Goal: Communication & Community: Share content

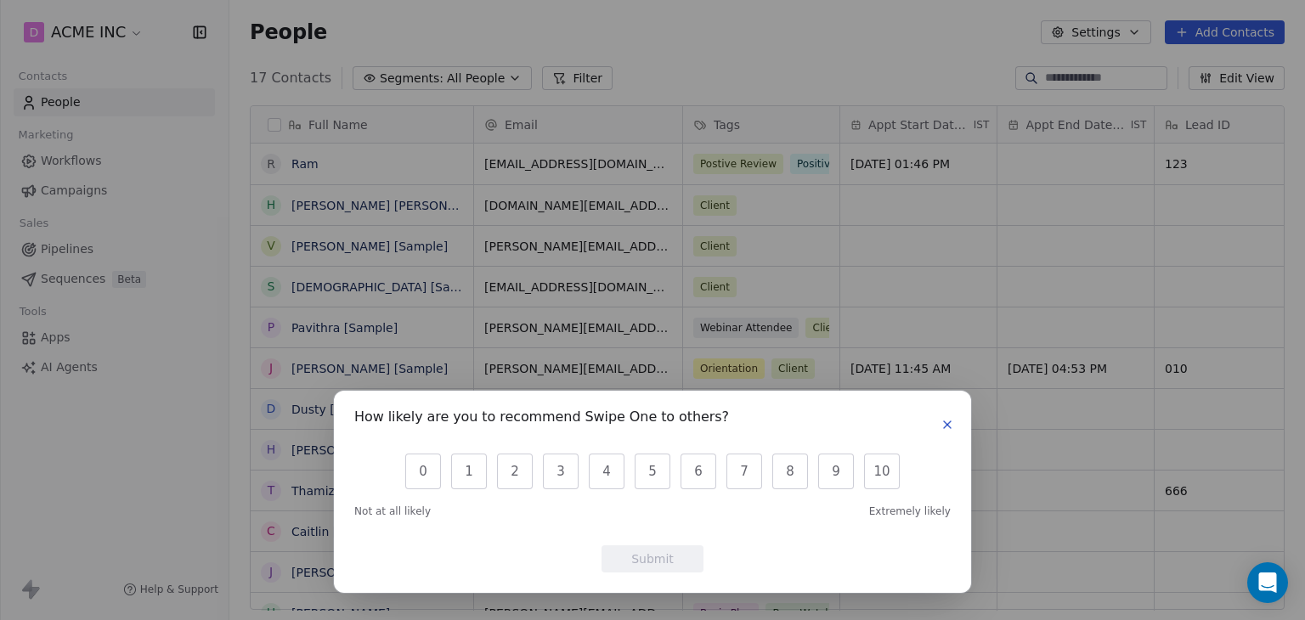
scroll to position [14, 14]
click at [950, 425] on icon "button" at bounding box center [947, 425] width 14 height 14
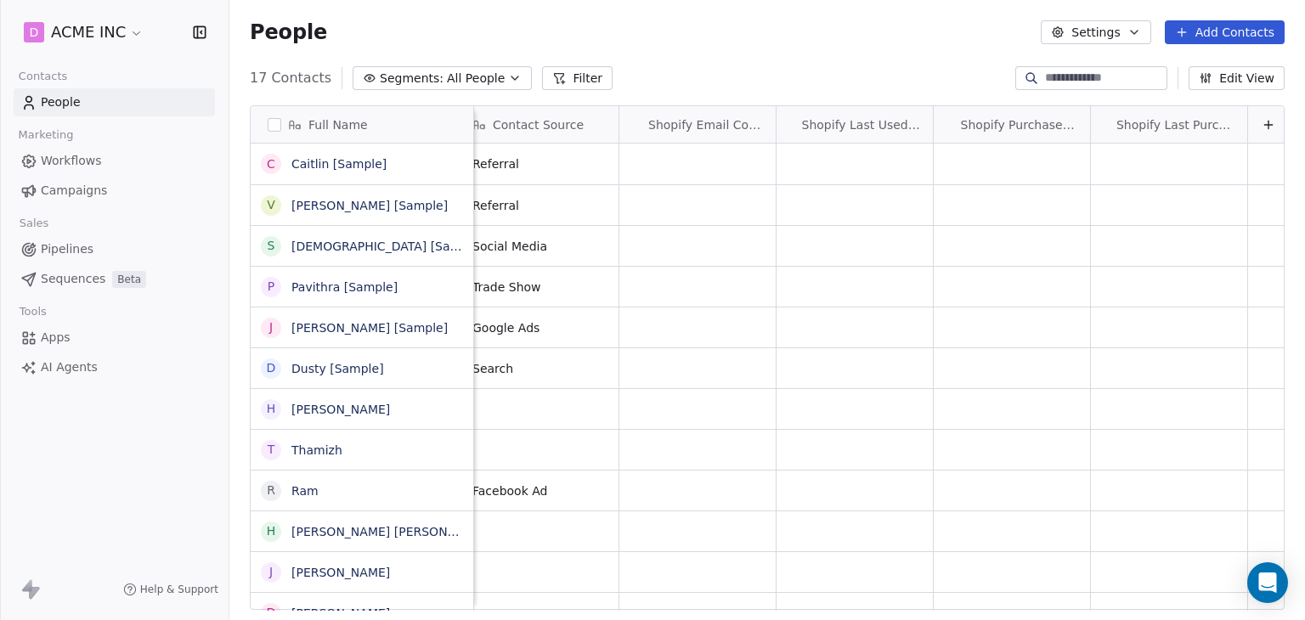
scroll to position [0, 4011]
click at [707, 127] on span "Shopify Email Consent" at bounding box center [703, 124] width 116 height 17
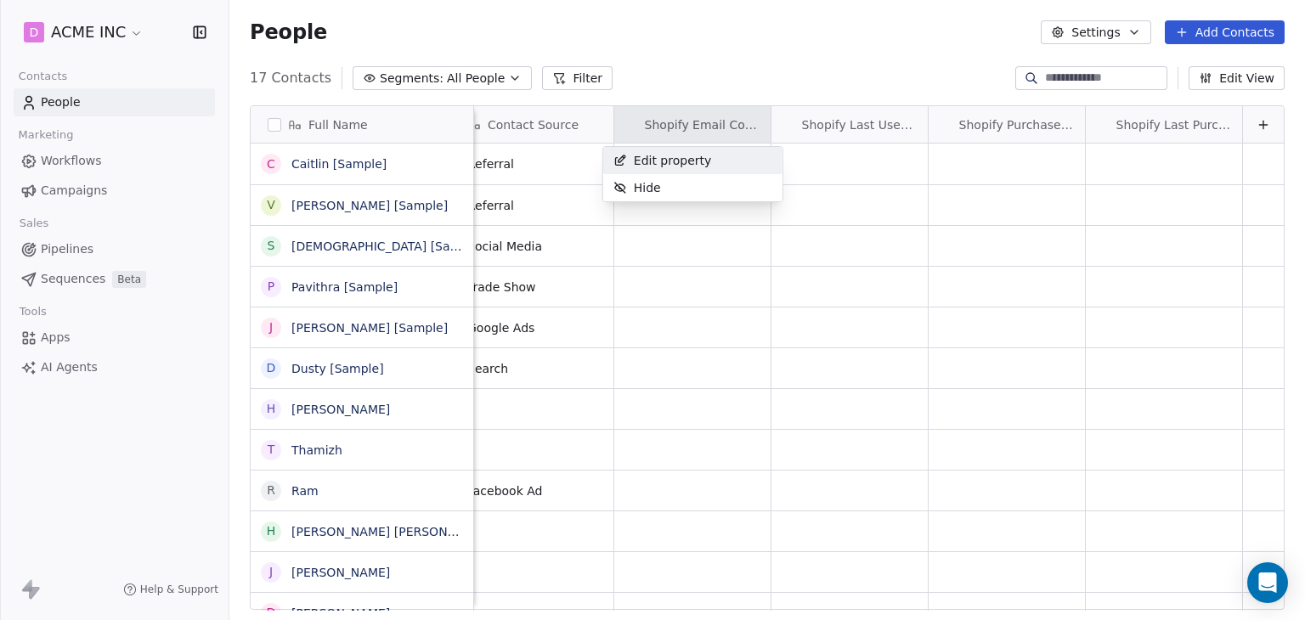
click at [676, 152] on span "Edit property" at bounding box center [673, 160] width 78 height 17
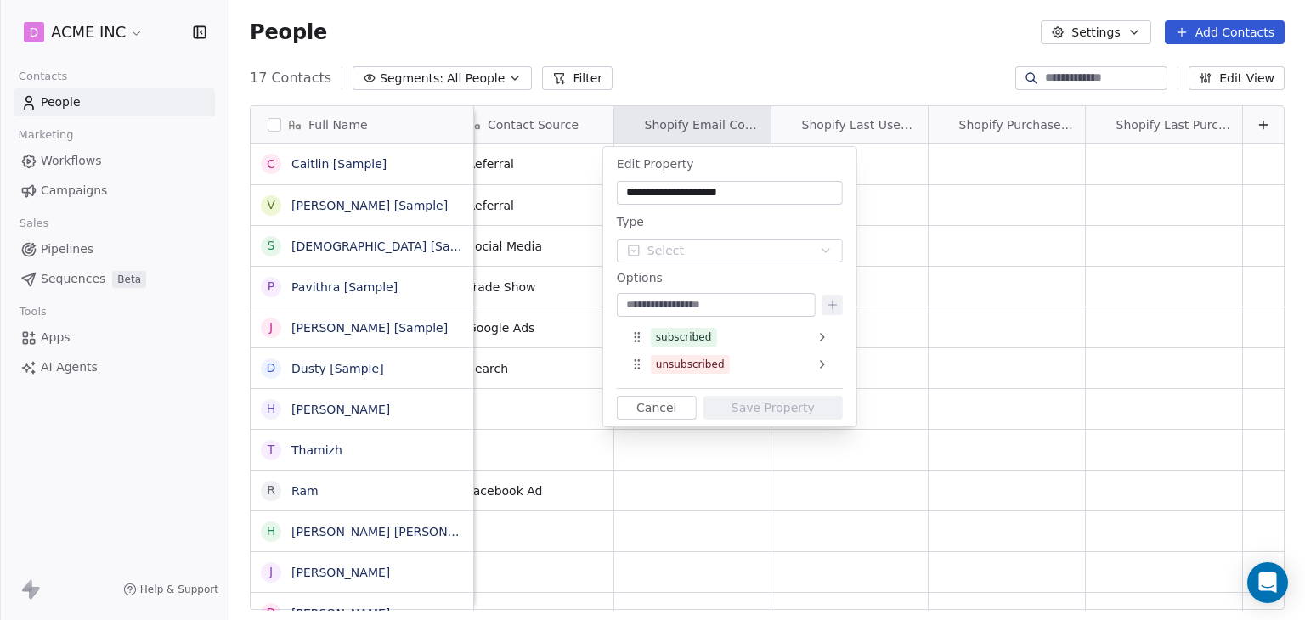
click at [700, 28] on html "D ACME INC Contacts People Marketing Workflows Campaigns Sales Pipelines Sequen…" at bounding box center [652, 310] width 1305 height 620
click at [661, 405] on button "Cancel" at bounding box center [657, 408] width 80 height 24
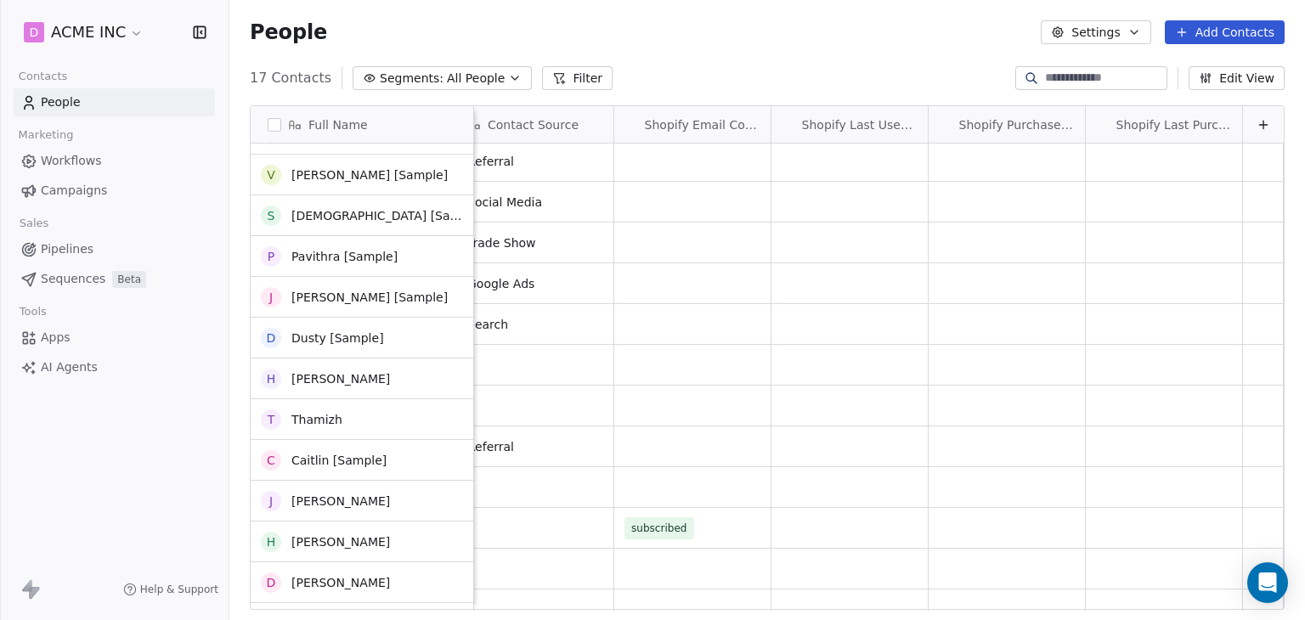
scroll to position [0, 0]
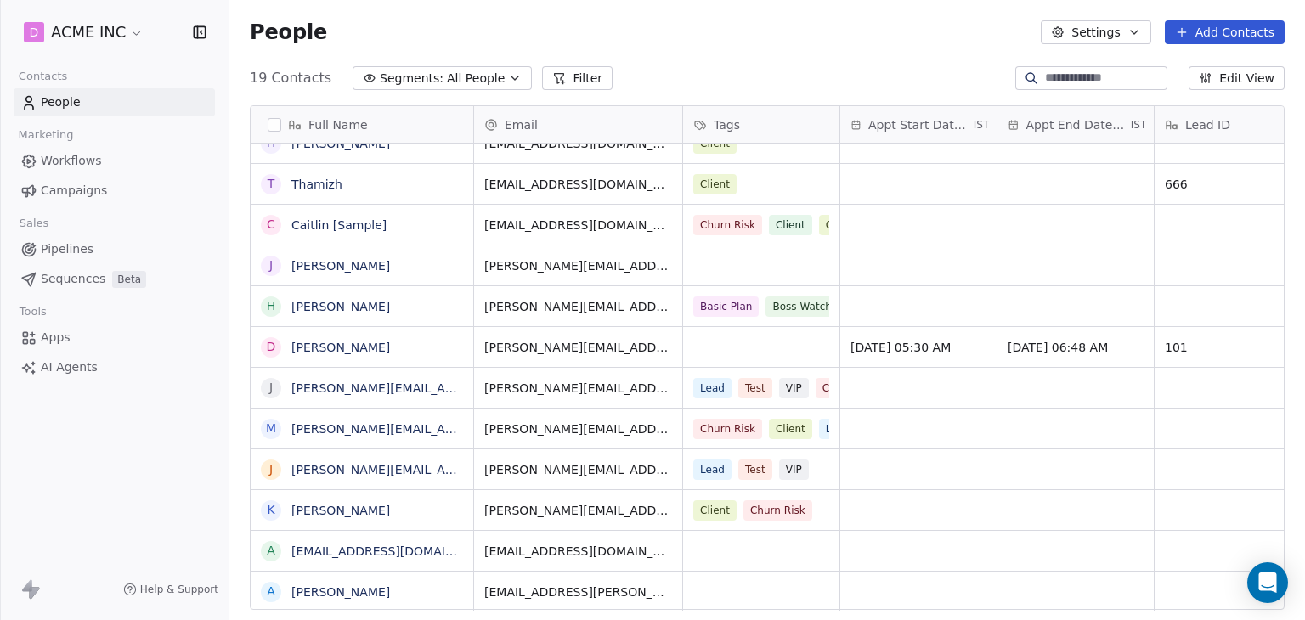
click at [84, 153] on span "Workflows" at bounding box center [71, 161] width 61 height 18
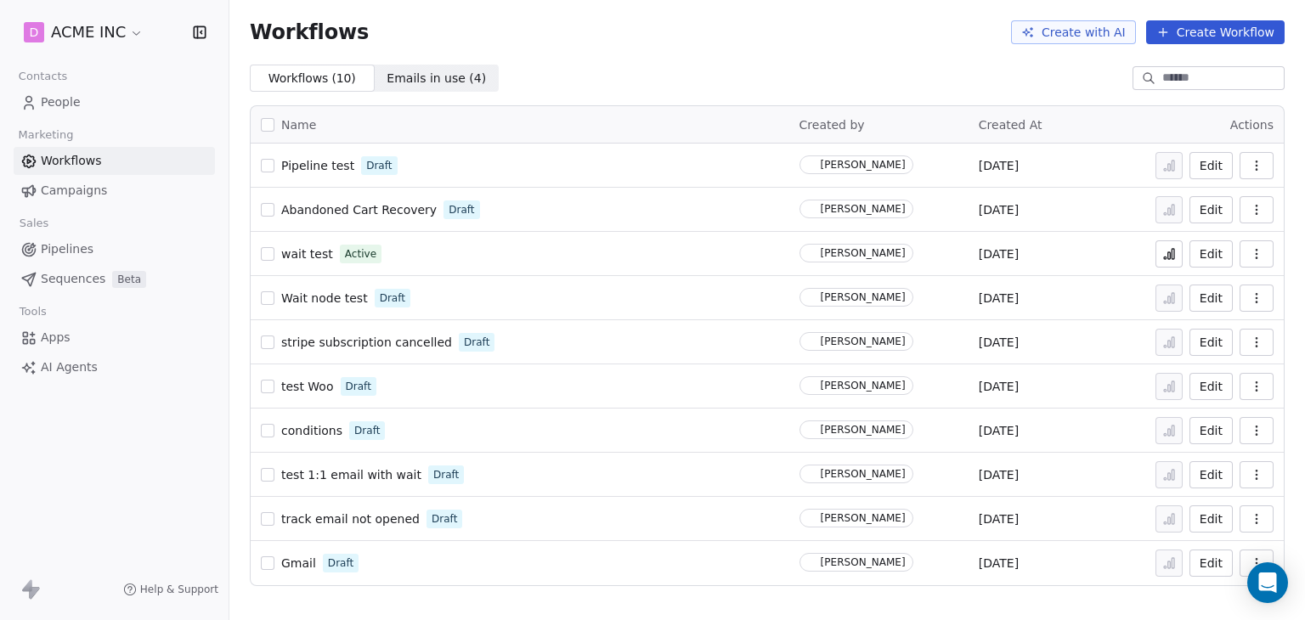
click at [95, 93] on link "People" at bounding box center [114, 102] width 201 height 28
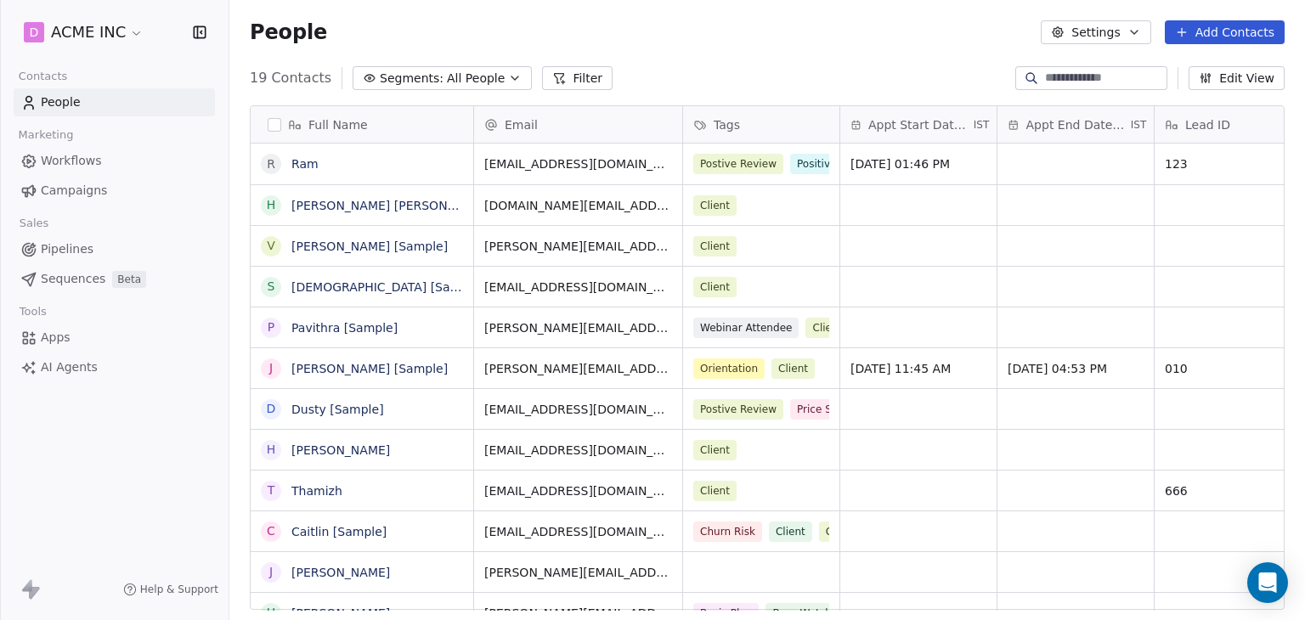
scroll to position [532, 1062]
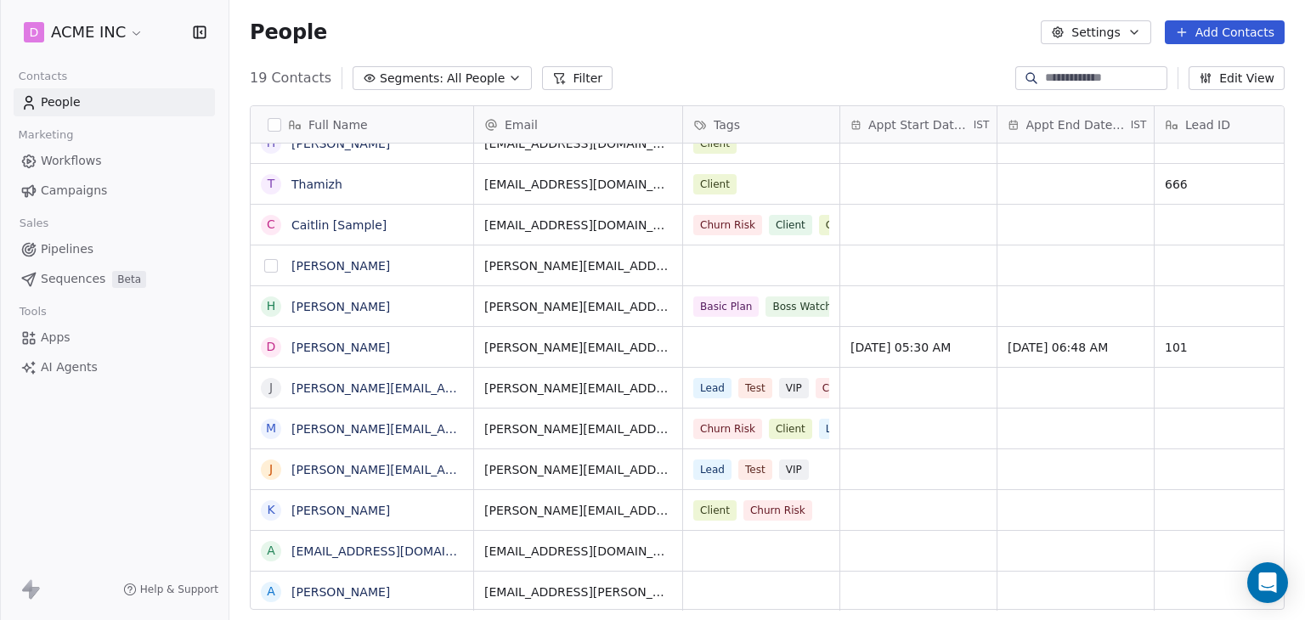
click at [273, 268] on button "grid" at bounding box center [271, 266] width 14 height 14
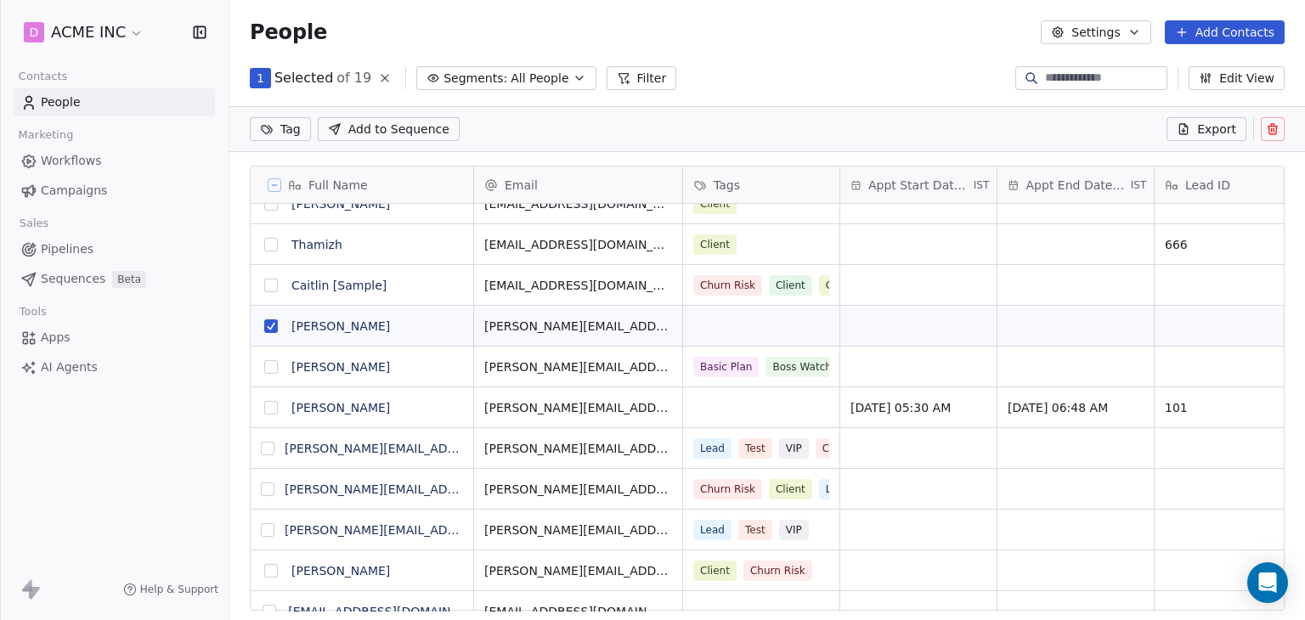
click at [1272, 128] on icon at bounding box center [1272, 129] width 0 height 3
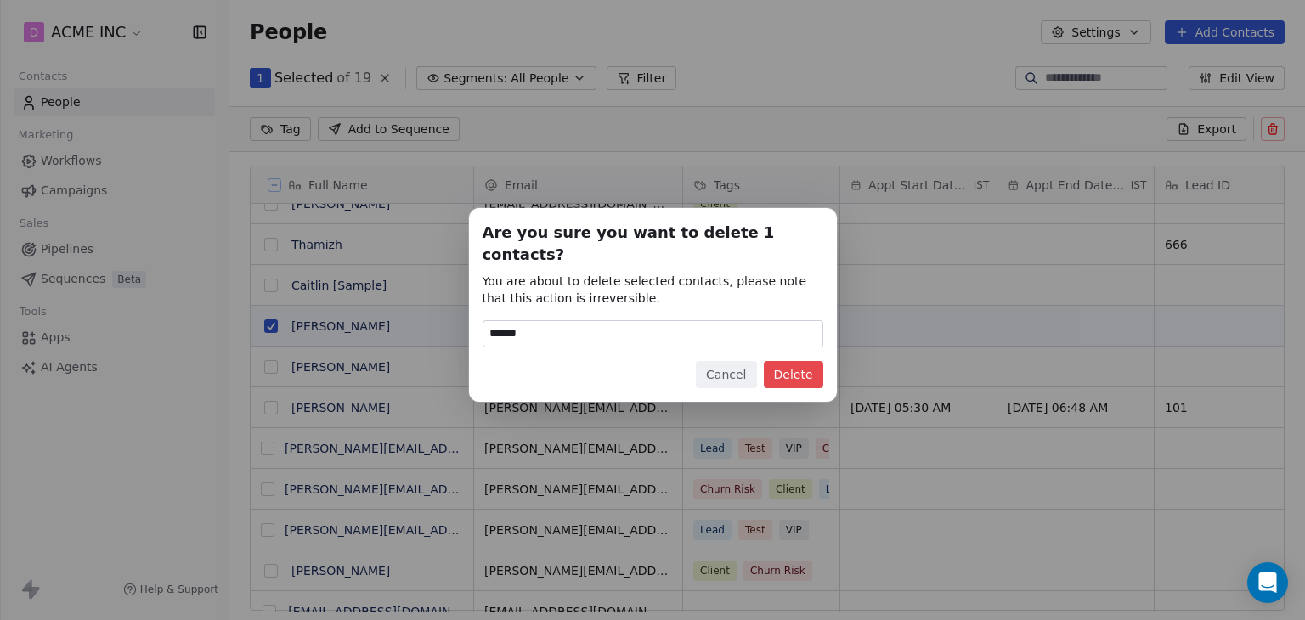
type input "******"
click at [779, 361] on button "Delete" at bounding box center [793, 374] width 59 height 27
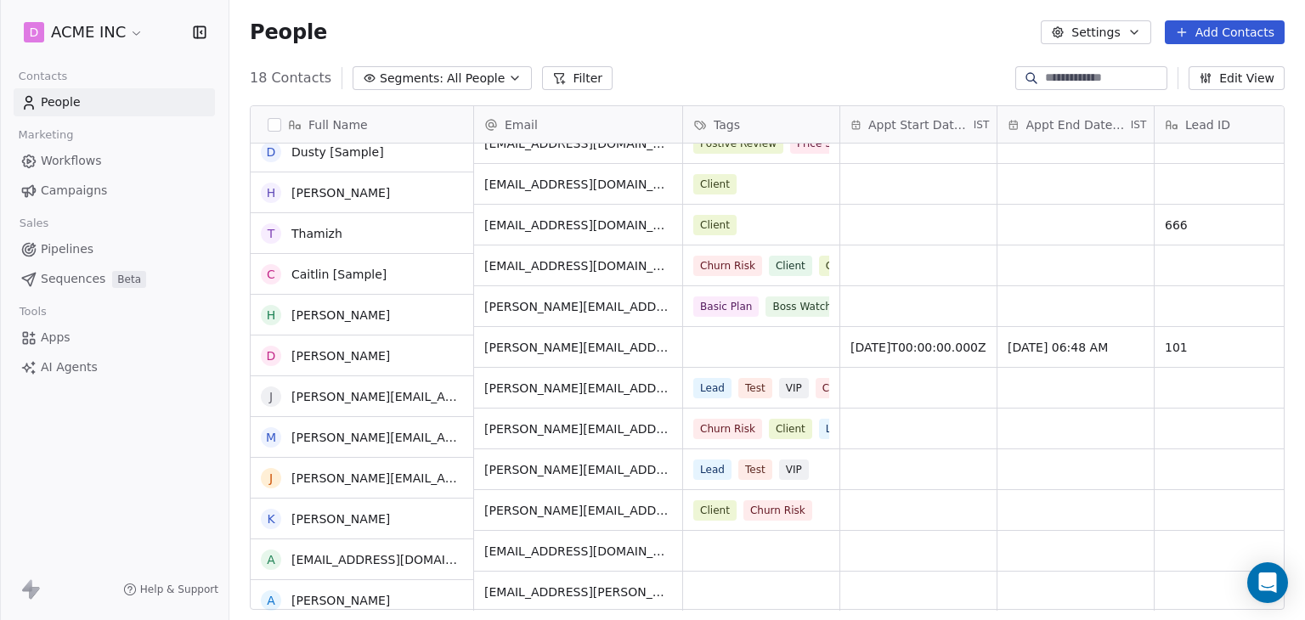
scroll to position [266, 0]
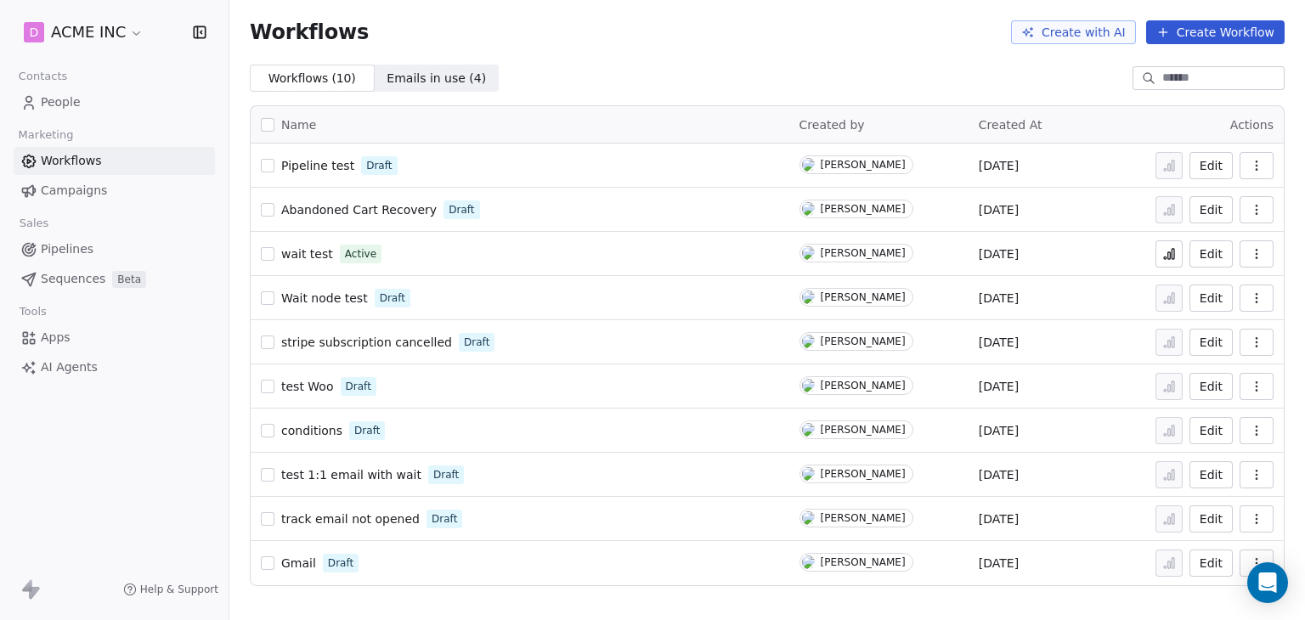
click at [361, 341] on span "stripe subscription cancelled" at bounding box center [366, 343] width 171 height 14
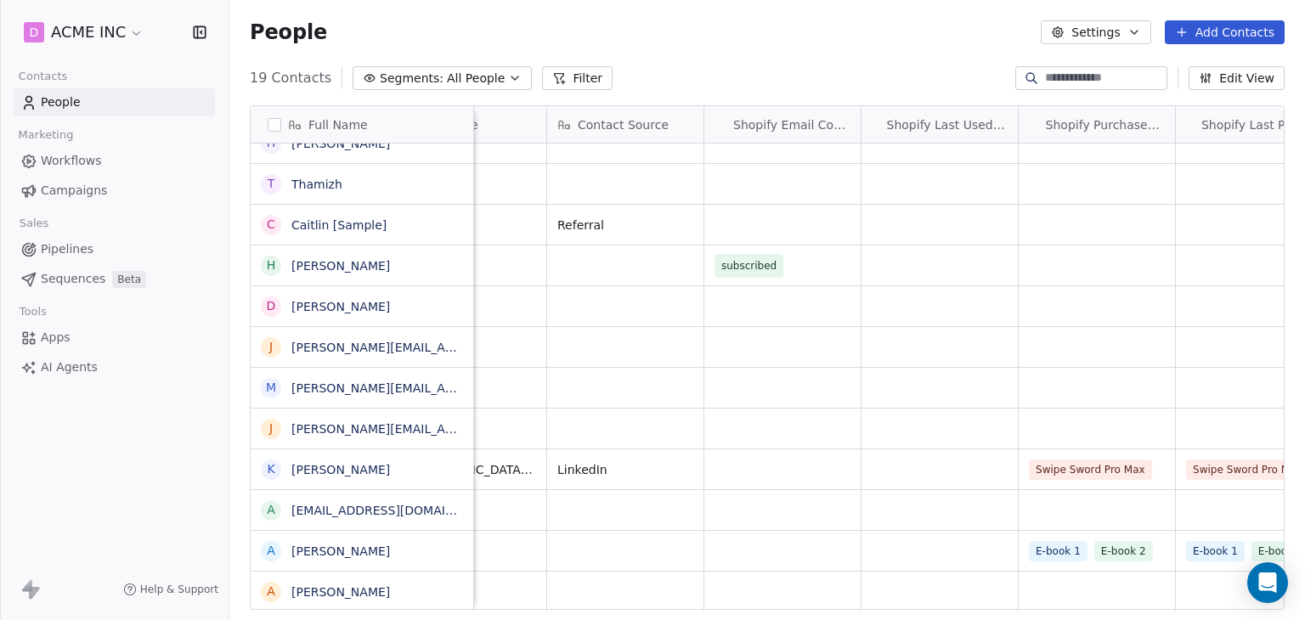
scroll to position [0, 4011]
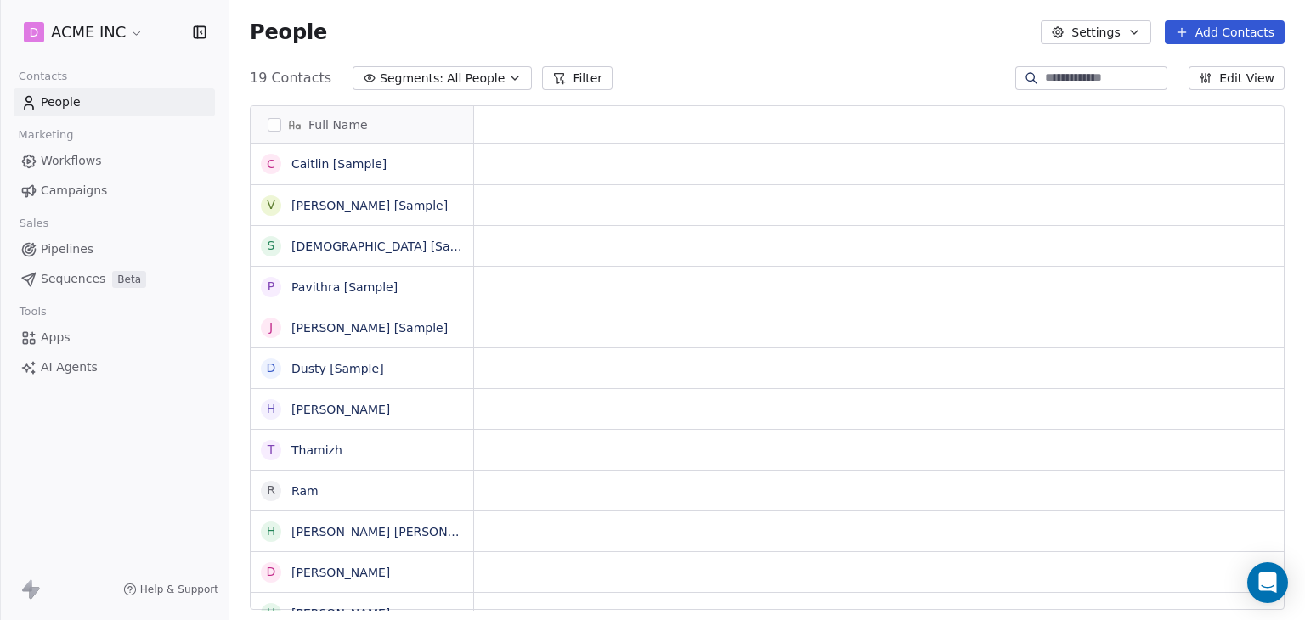
scroll to position [14, 14]
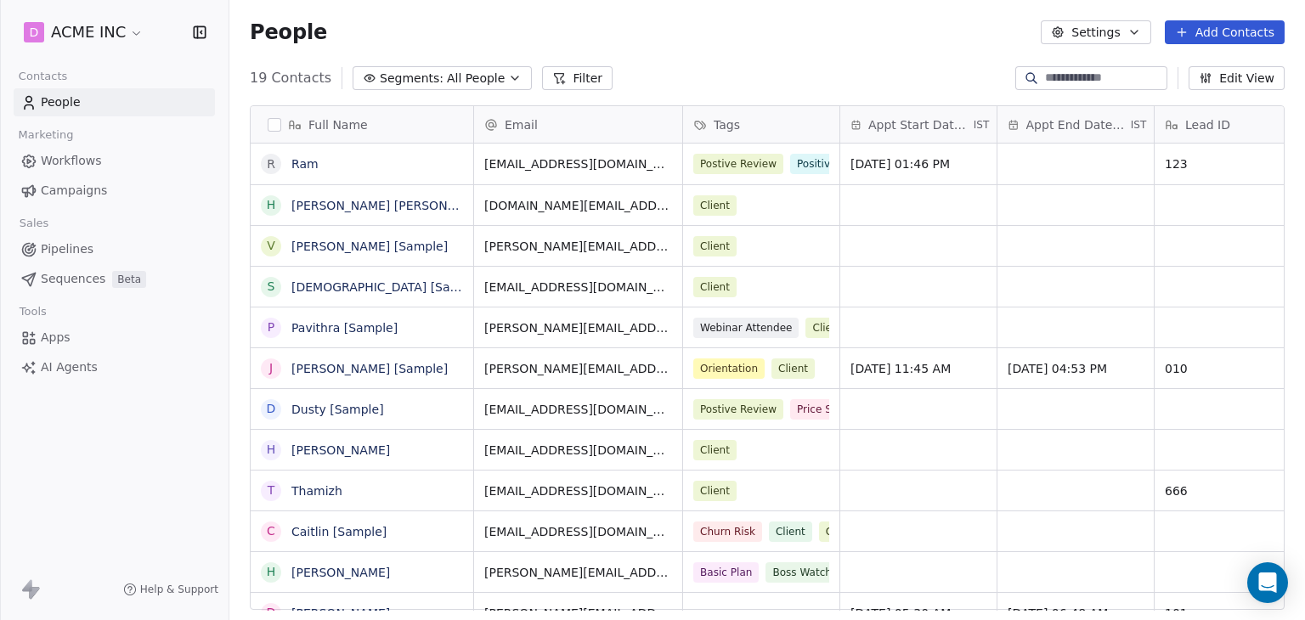
click at [93, 158] on span "Workflows" at bounding box center [71, 161] width 61 height 18
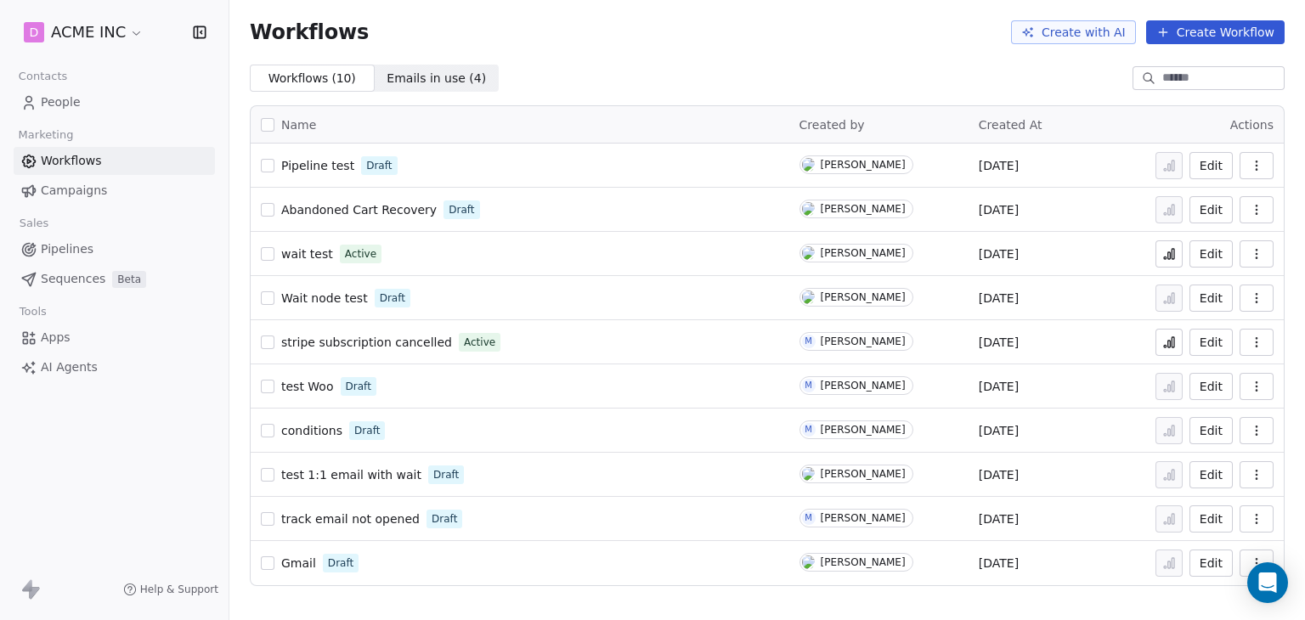
click at [74, 104] on span "People" at bounding box center [61, 102] width 40 height 18
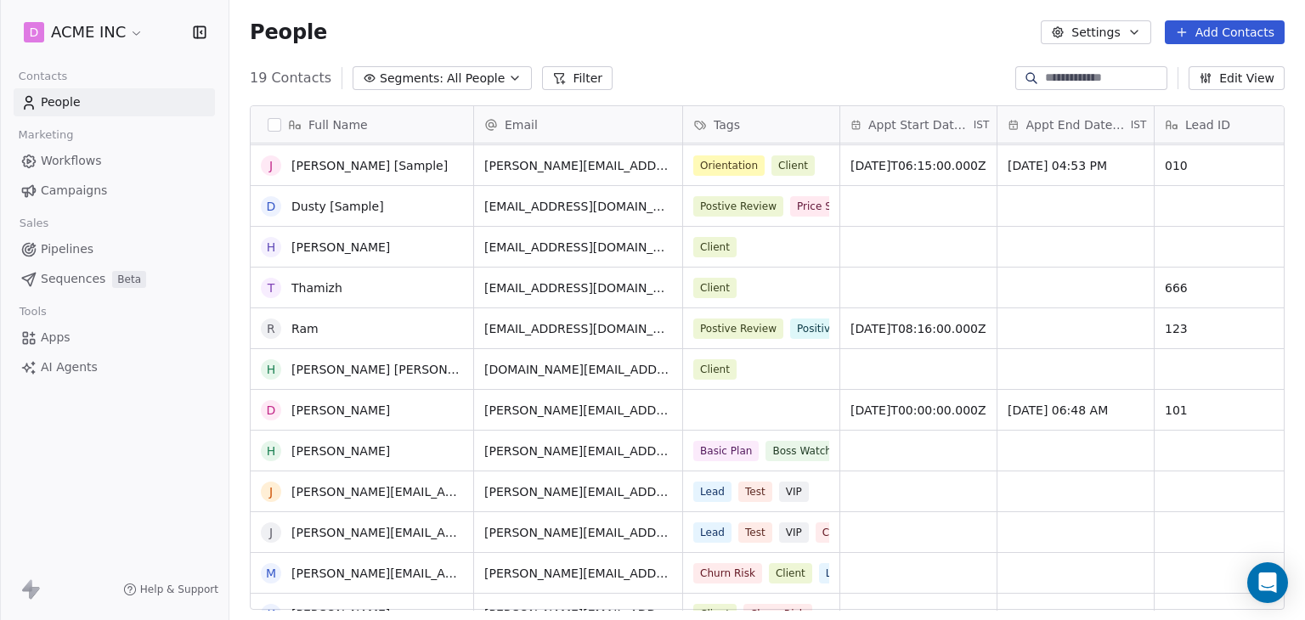
scroll to position [170, 0]
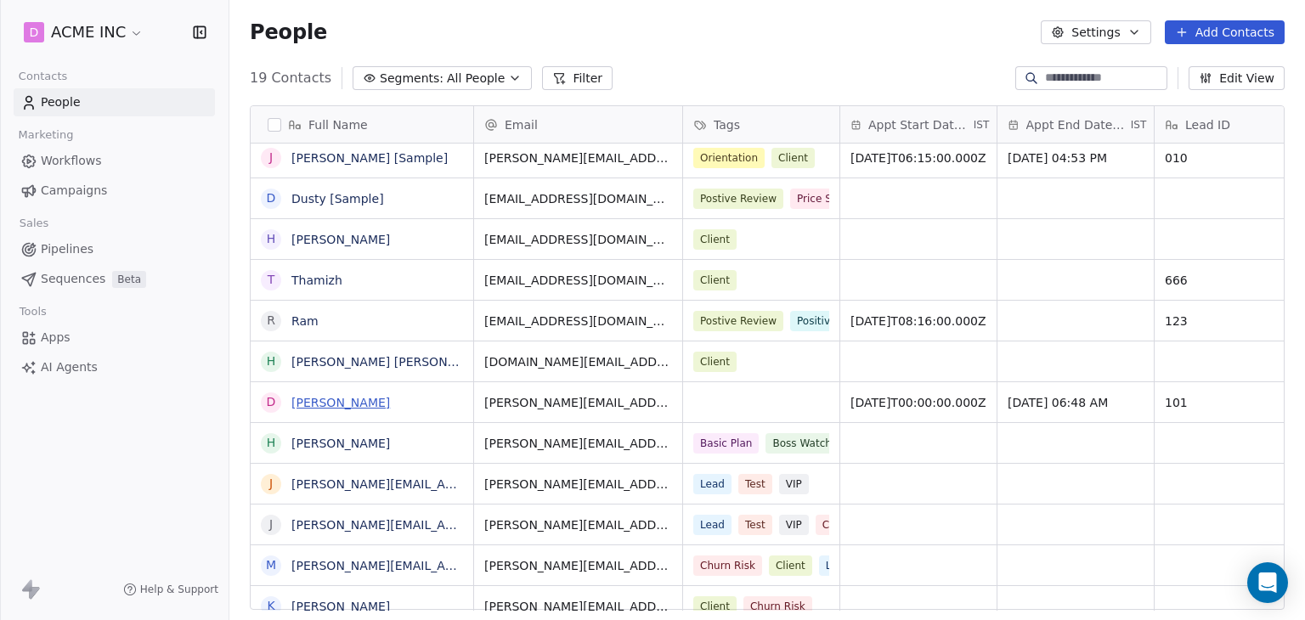
click at [374, 400] on link "[PERSON_NAME]" at bounding box center [340, 403] width 99 height 14
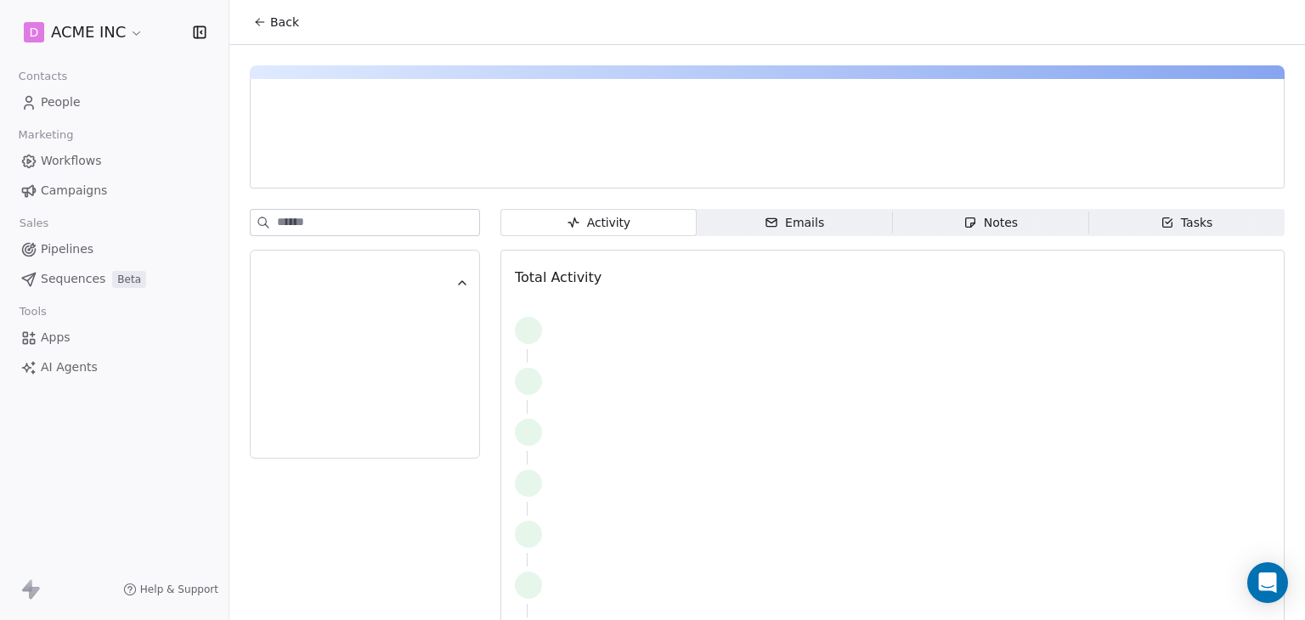
click at [785, 227] on div "Emails" at bounding box center [793, 223] width 59 height 18
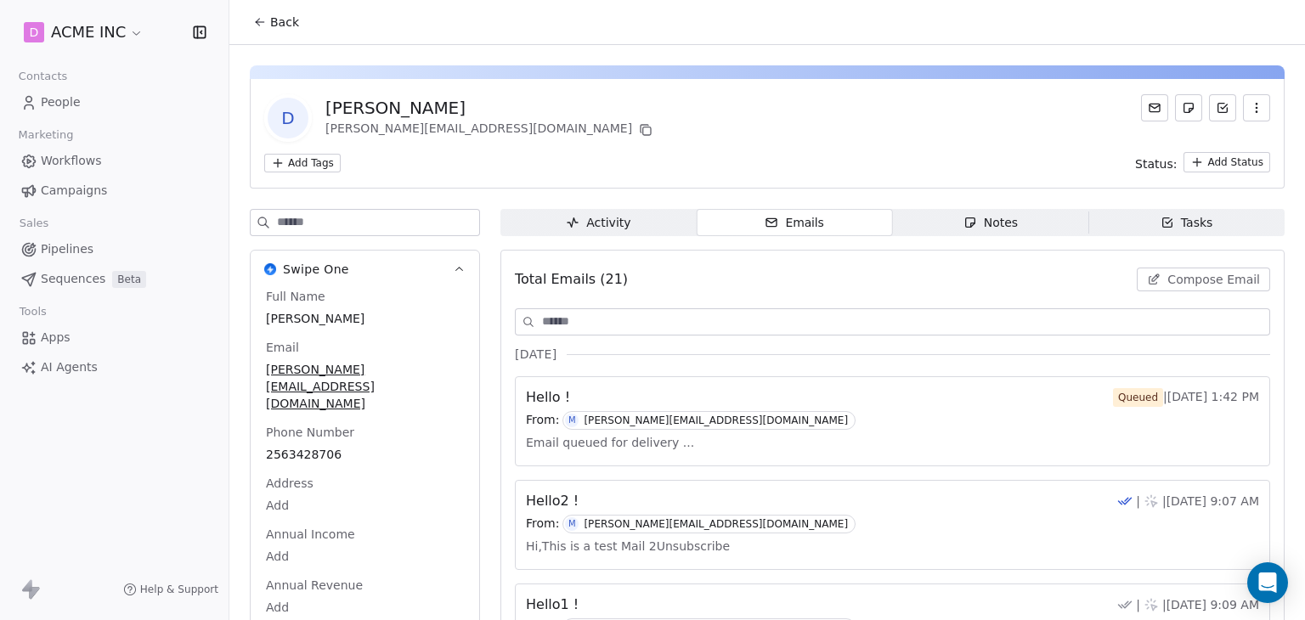
click at [1185, 280] on span "Compose Email" at bounding box center [1213, 279] width 93 height 17
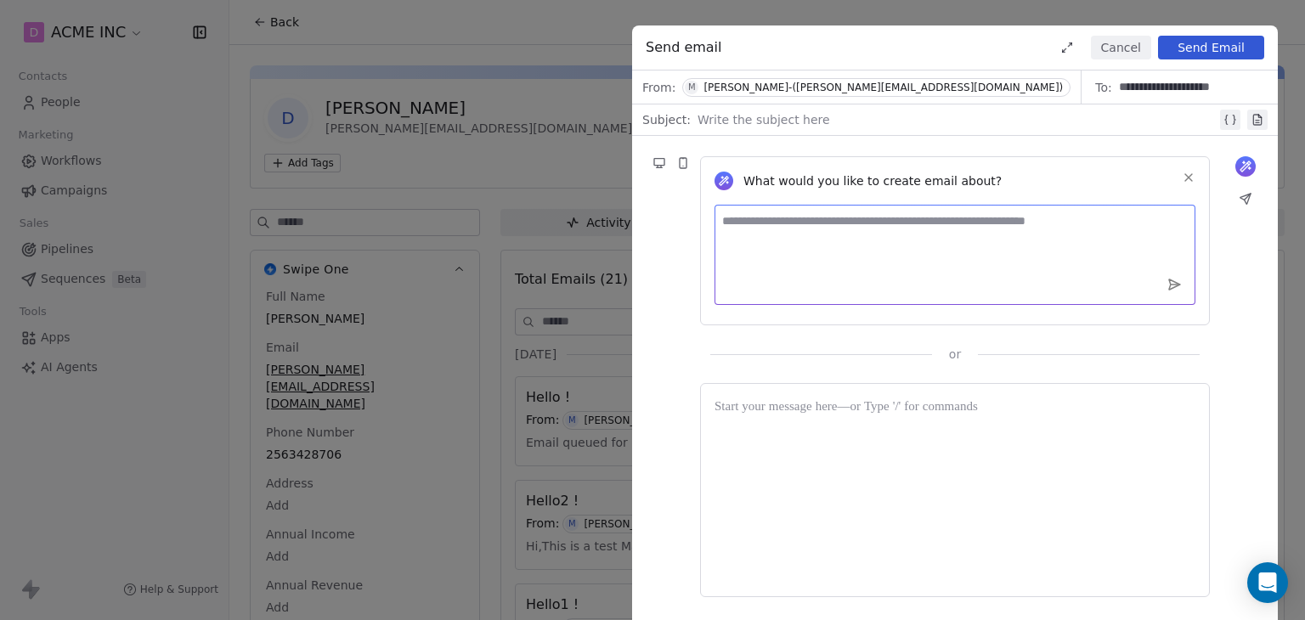
click at [798, 233] on textarea at bounding box center [954, 255] width 481 height 100
type textarea "******"
drag, startPoint x: 784, startPoint y: 225, endPoint x: 655, endPoint y: 206, distance: 130.6
click at [656, 206] on div "What would you like to create email about? ****** or" at bounding box center [955, 249] width 646 height 227
click at [1130, 37] on button "Cancel" at bounding box center [1121, 48] width 60 height 24
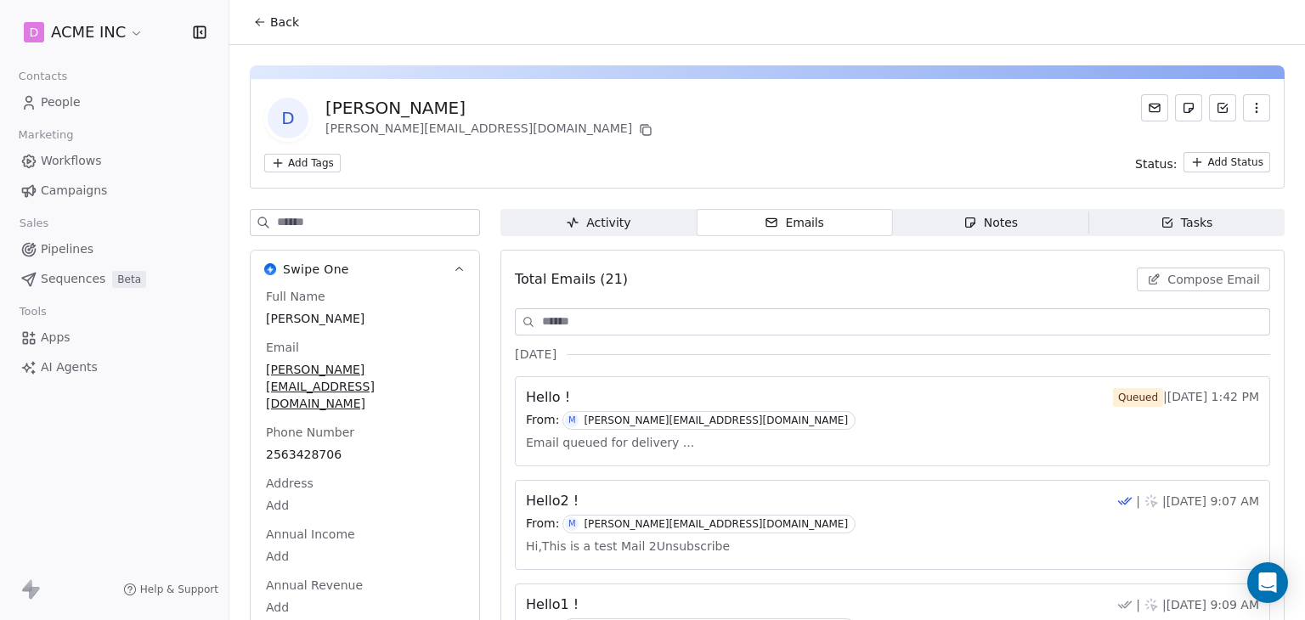
click at [625, 127] on div "D [PERSON_NAME] Hawthorne [EMAIL_ADDRESS][DOMAIN_NAME]" at bounding box center [767, 118] width 1006 height 48
click at [579, 234] on span "Activity Activity" at bounding box center [598, 222] width 196 height 27
click at [528, 147] on div "D Daniel Chester Hawthorne mrinal@swipepages.com Add Tags Status: Add Status" at bounding box center [767, 134] width 1035 height 110
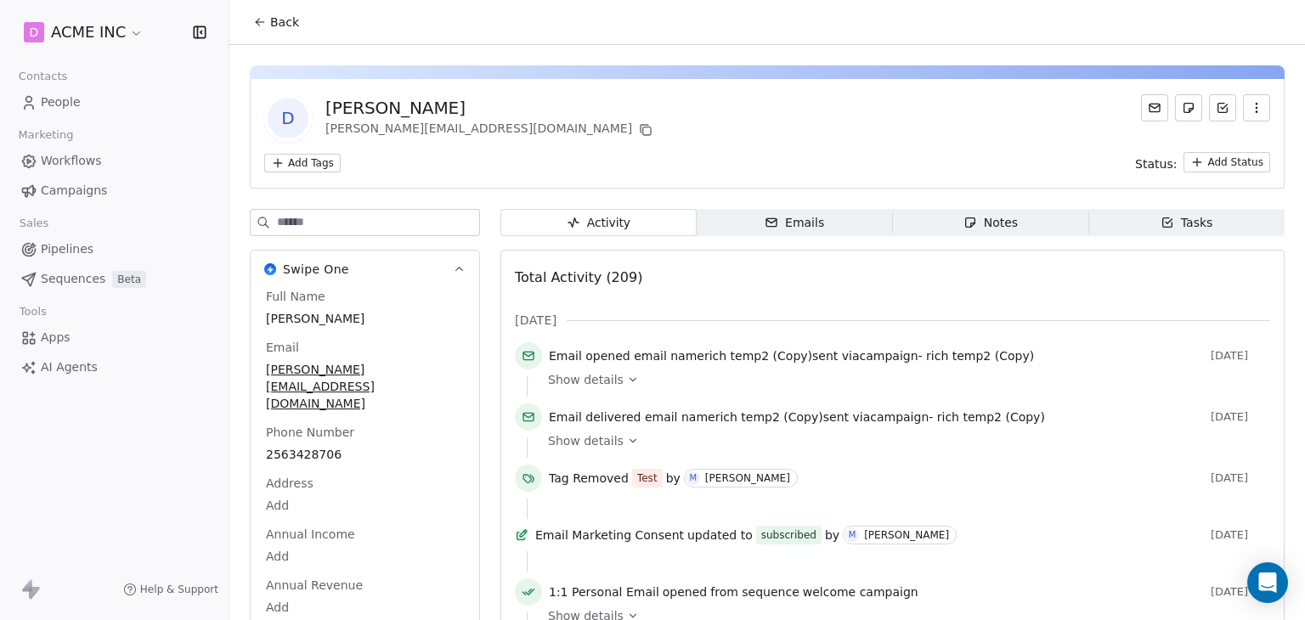
click at [808, 217] on div "Emails" at bounding box center [793, 223] width 59 height 18
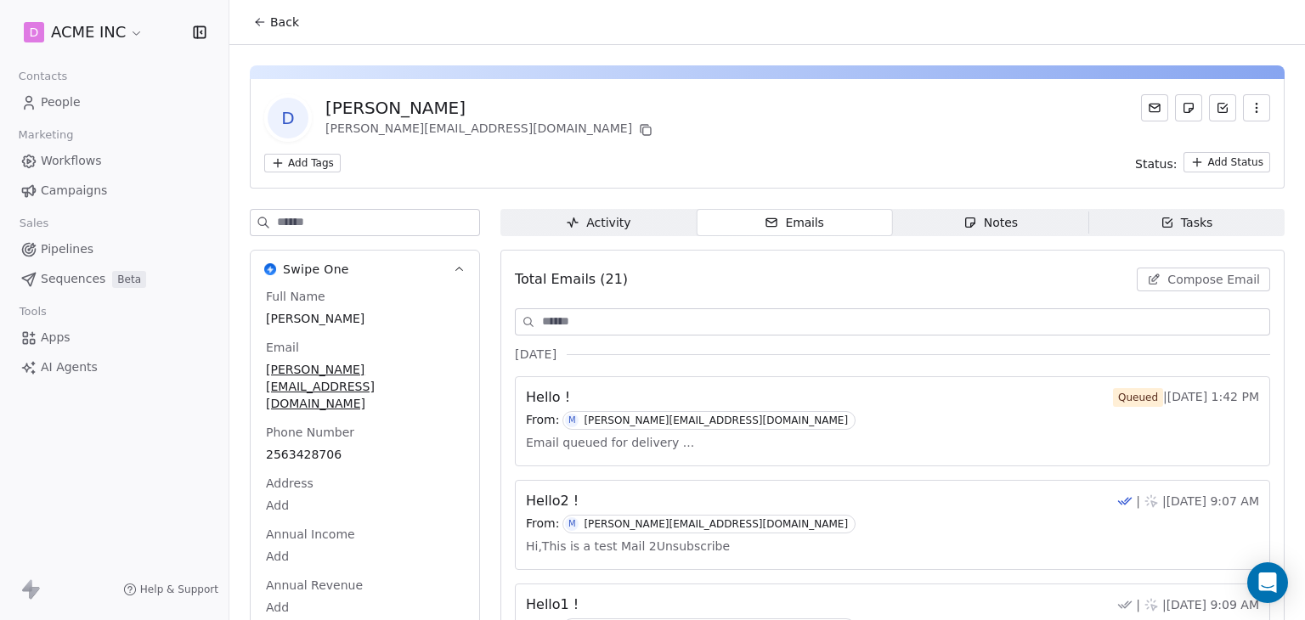
click at [1227, 281] on span "Compose Email" at bounding box center [1213, 279] width 93 height 17
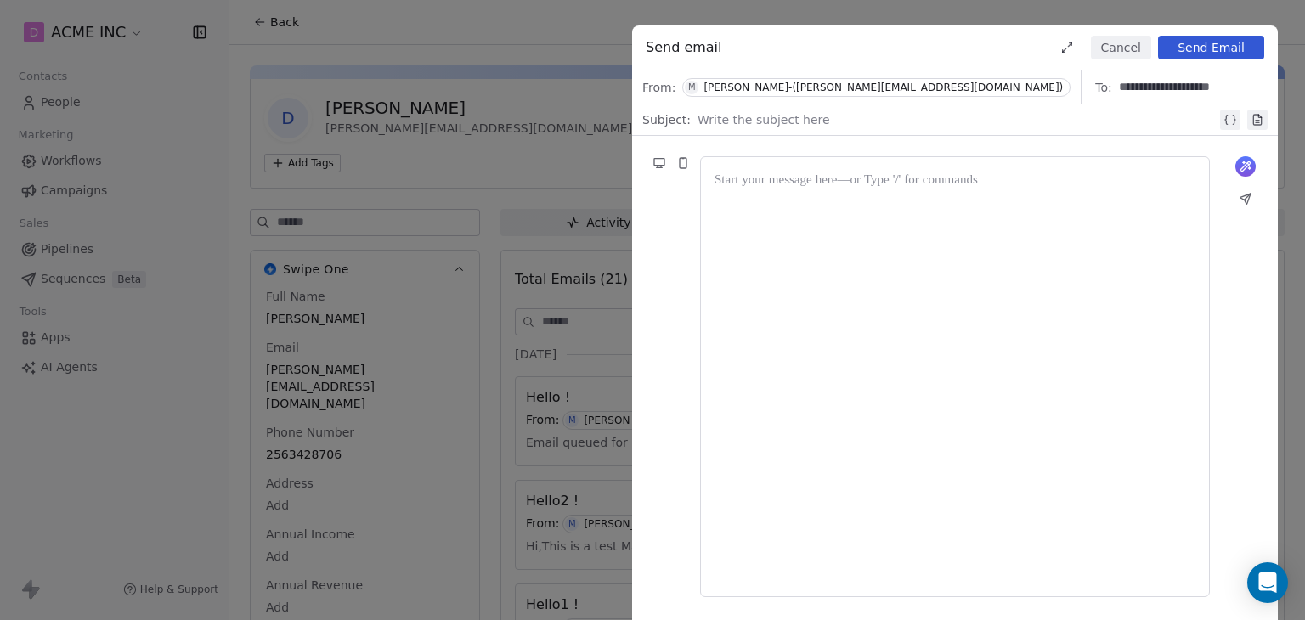
click at [888, 227] on div at bounding box center [954, 377] width 481 height 412
click at [791, 212] on div at bounding box center [954, 377] width 481 height 412
click at [990, 429] on div "**********" at bounding box center [954, 377] width 481 height 412
click at [1100, 45] on button "Cancel" at bounding box center [1121, 48] width 60 height 24
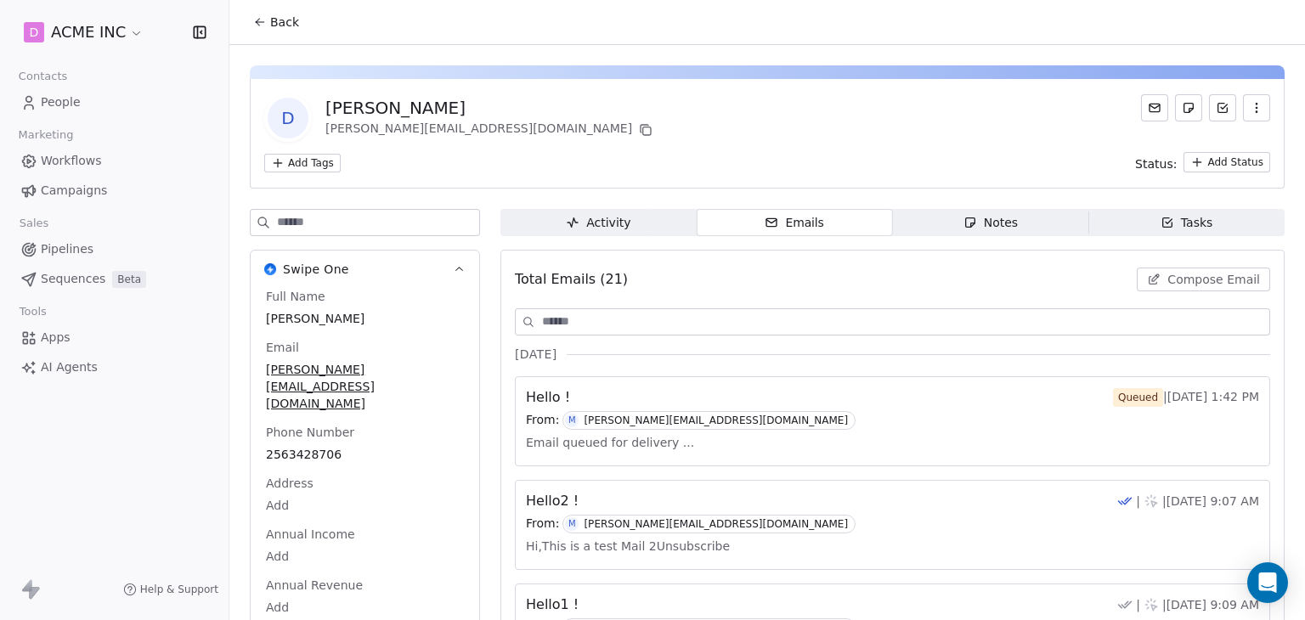
click at [544, 133] on div "D Daniel Chester Hawthorne mrinal@swipepages.com" at bounding box center [767, 118] width 1006 height 48
click at [277, 14] on span "Back" at bounding box center [284, 22] width 29 height 17
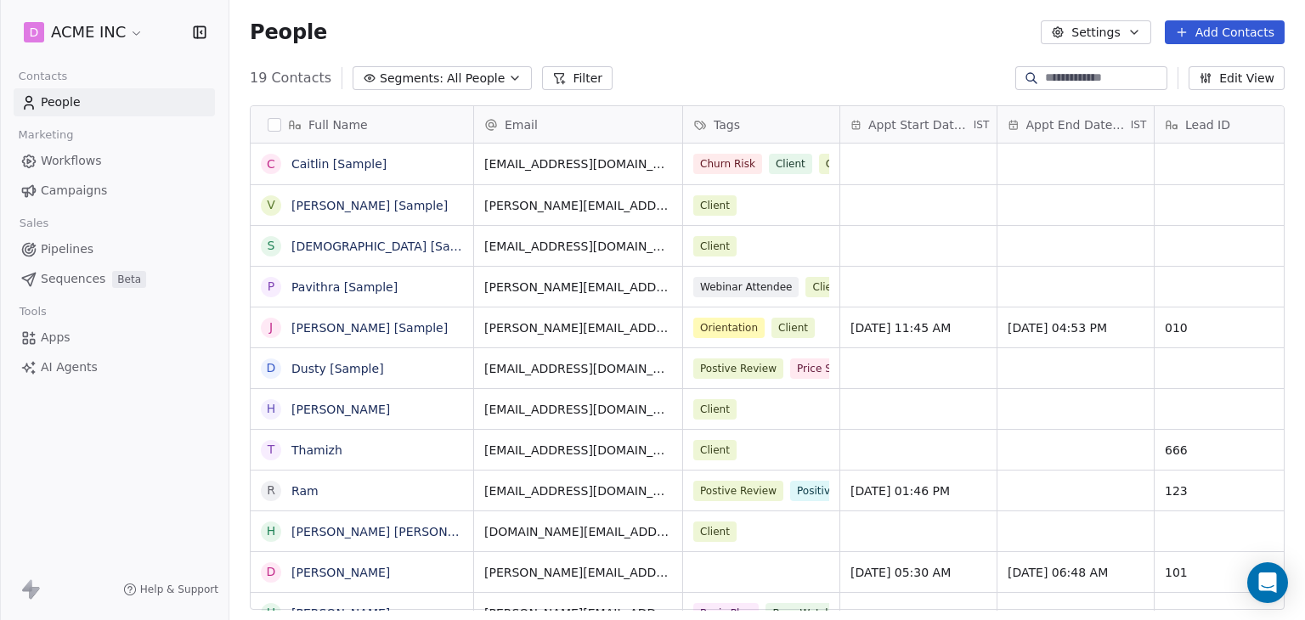
scroll to position [532, 1062]
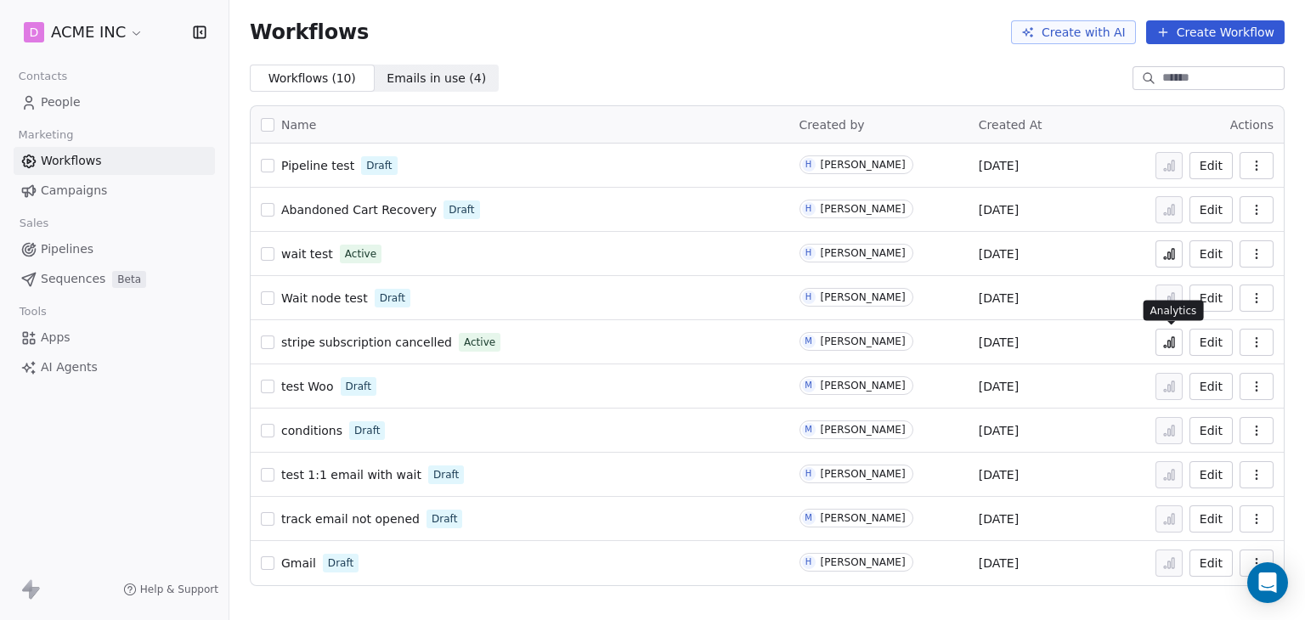
click at [1174, 343] on icon at bounding box center [1169, 343] width 14 height 14
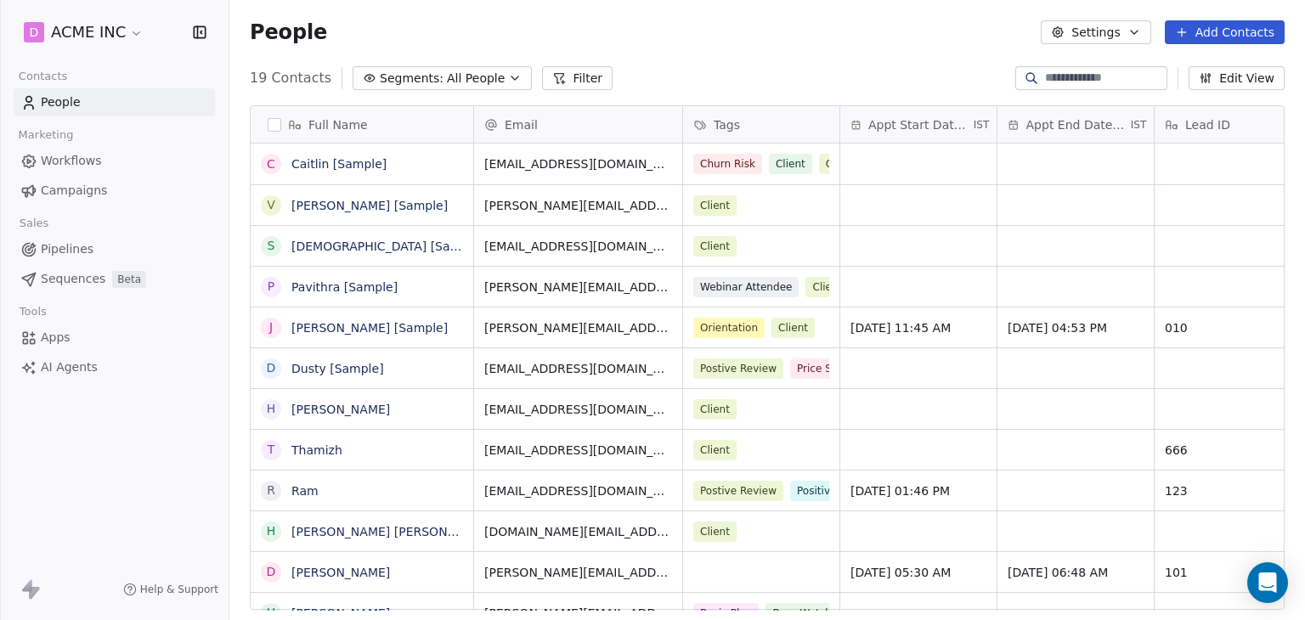
scroll to position [532, 1062]
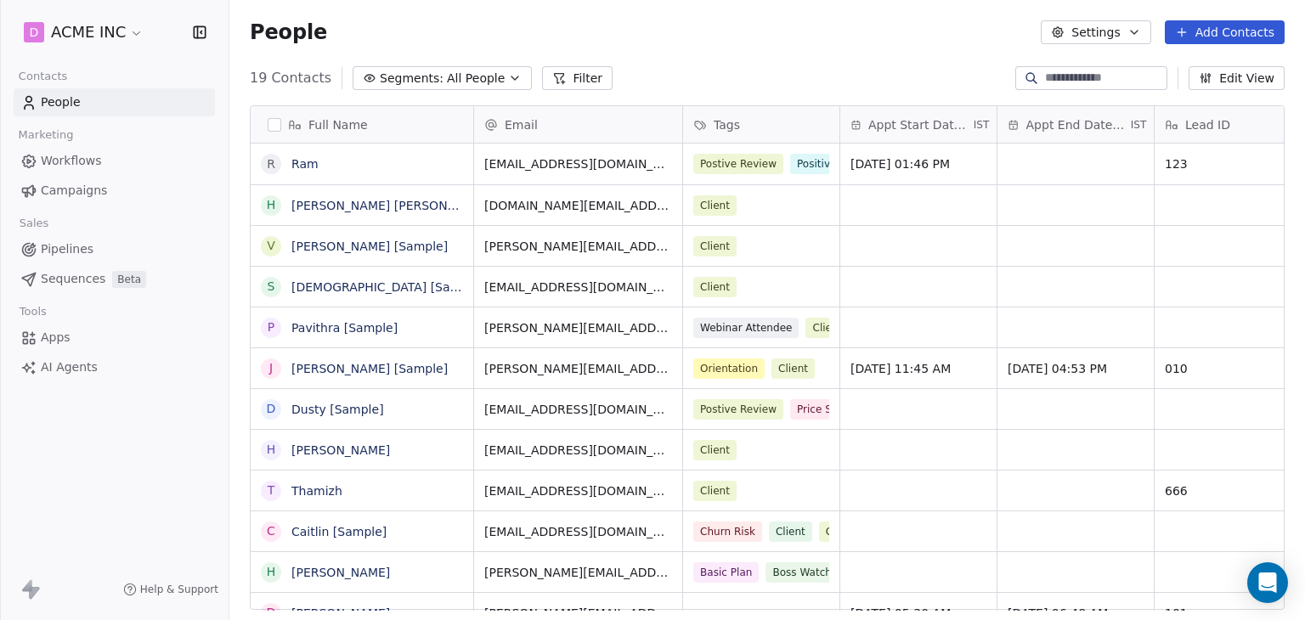
scroll to position [532, 1062]
drag, startPoint x: 656, startPoint y: 25, endPoint x: 660, endPoint y: 45, distance: 20.8
click at [659, 45] on div "People Settings Add Contacts" at bounding box center [766, 32] width 1075 height 65
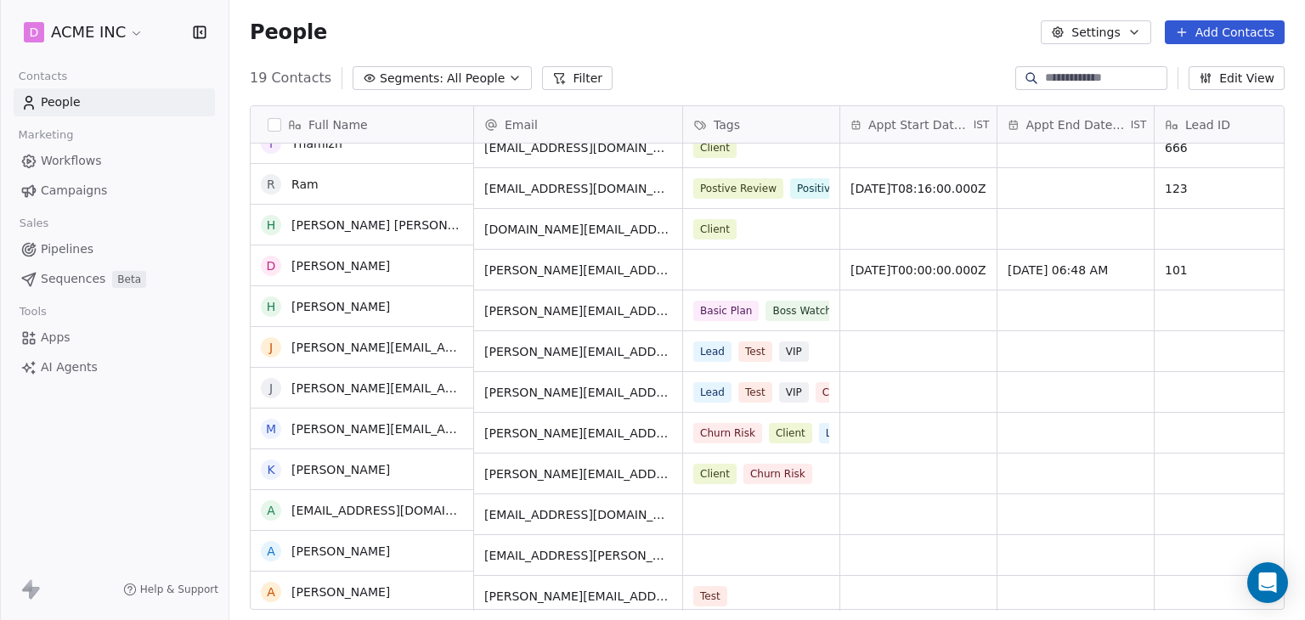
scroll to position [307, 0]
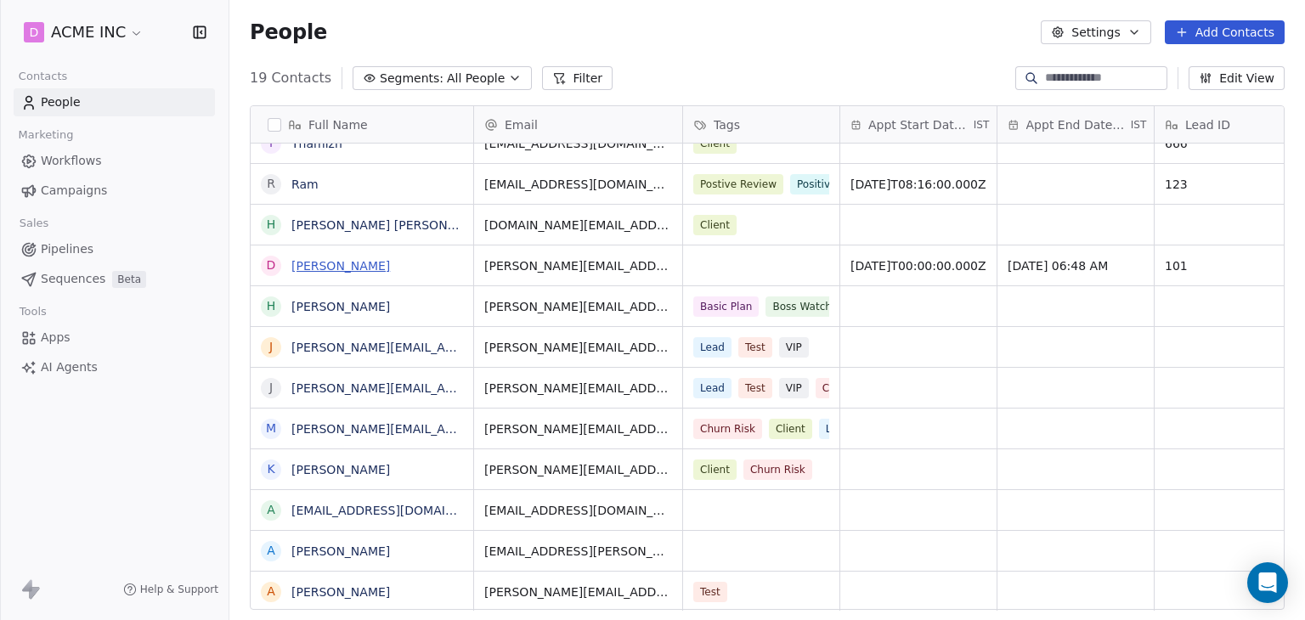
click at [363, 270] on link "[PERSON_NAME]" at bounding box center [340, 266] width 99 height 14
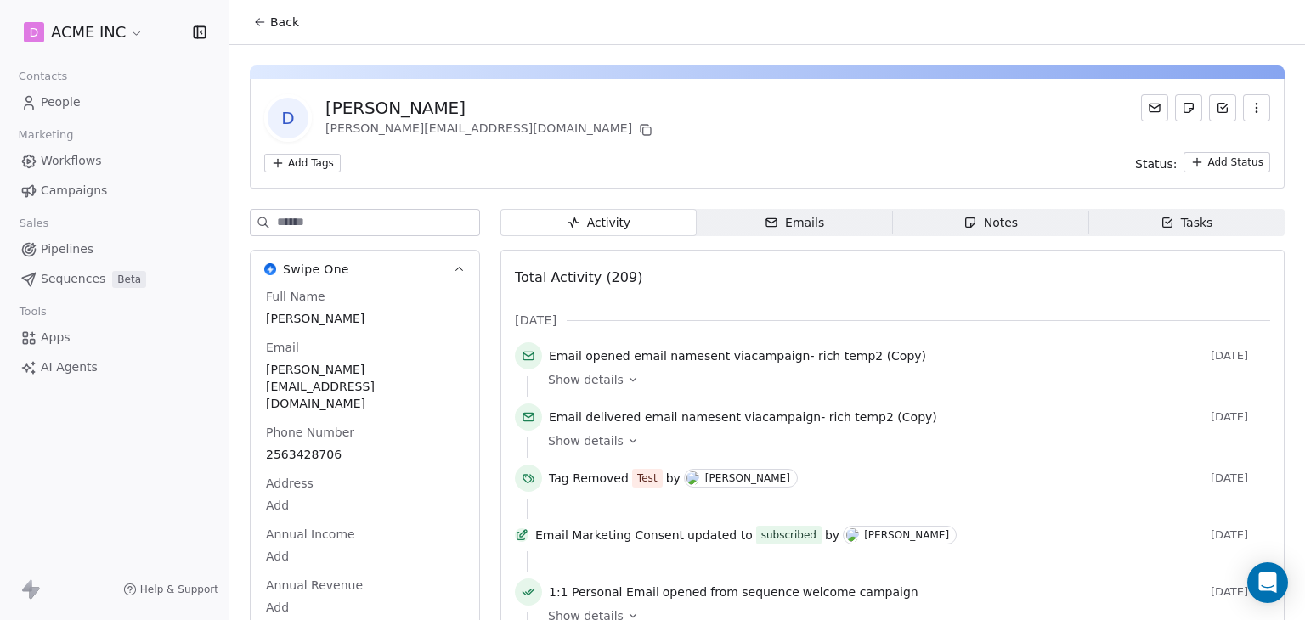
click at [766, 225] on icon "button" at bounding box center [771, 223] width 14 height 14
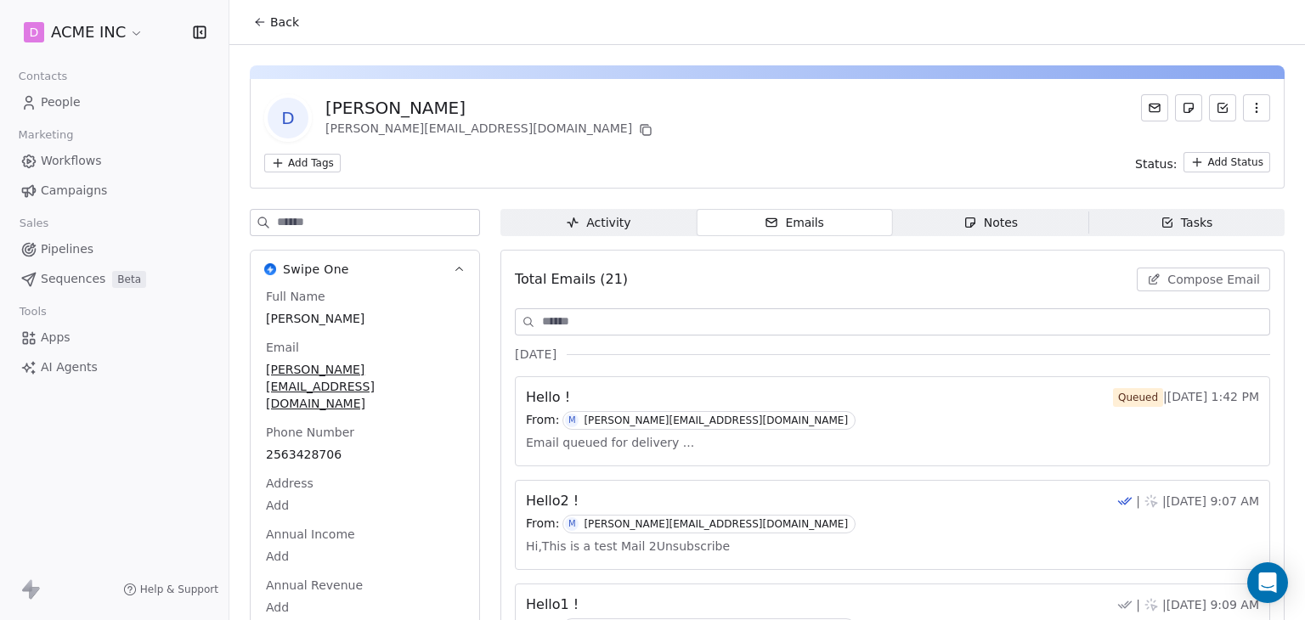
click at [1229, 285] on span "Compose Email" at bounding box center [1213, 279] width 93 height 17
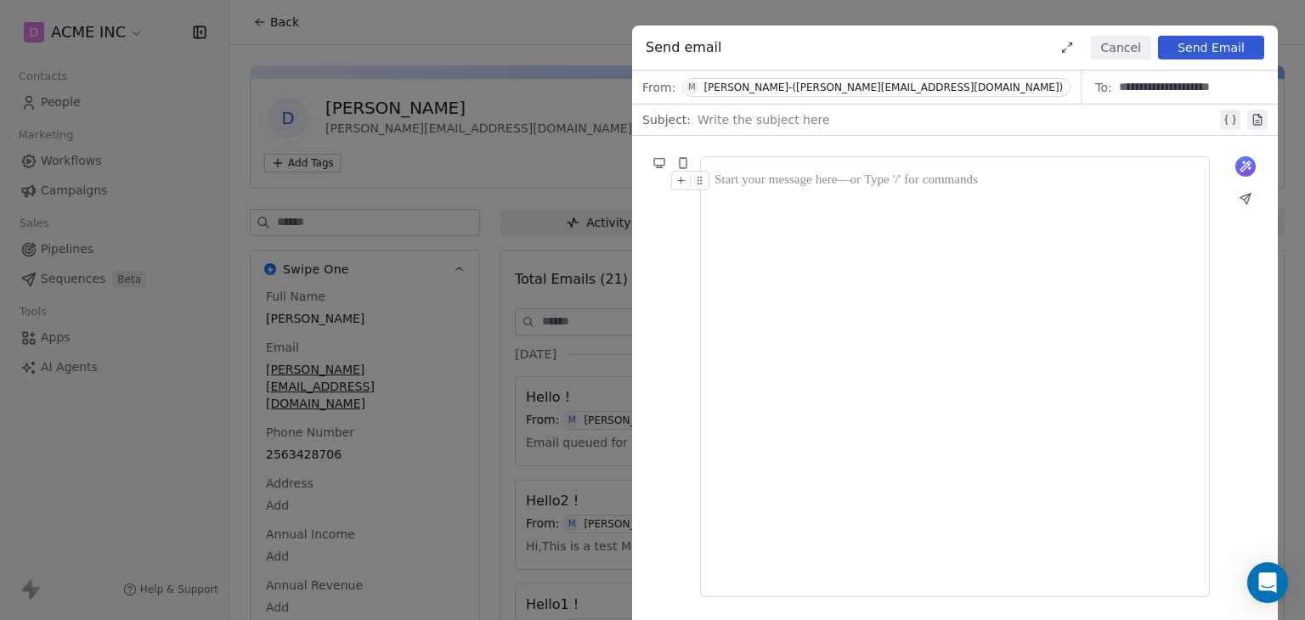
click at [659, 215] on div "What would you like to create email about? or" at bounding box center [955, 377] width 646 height 482
click at [1154, 53] on div "Cancel Send Email" at bounding box center [1157, 48] width 214 height 24
click at [1120, 51] on button "Cancel" at bounding box center [1121, 48] width 60 height 24
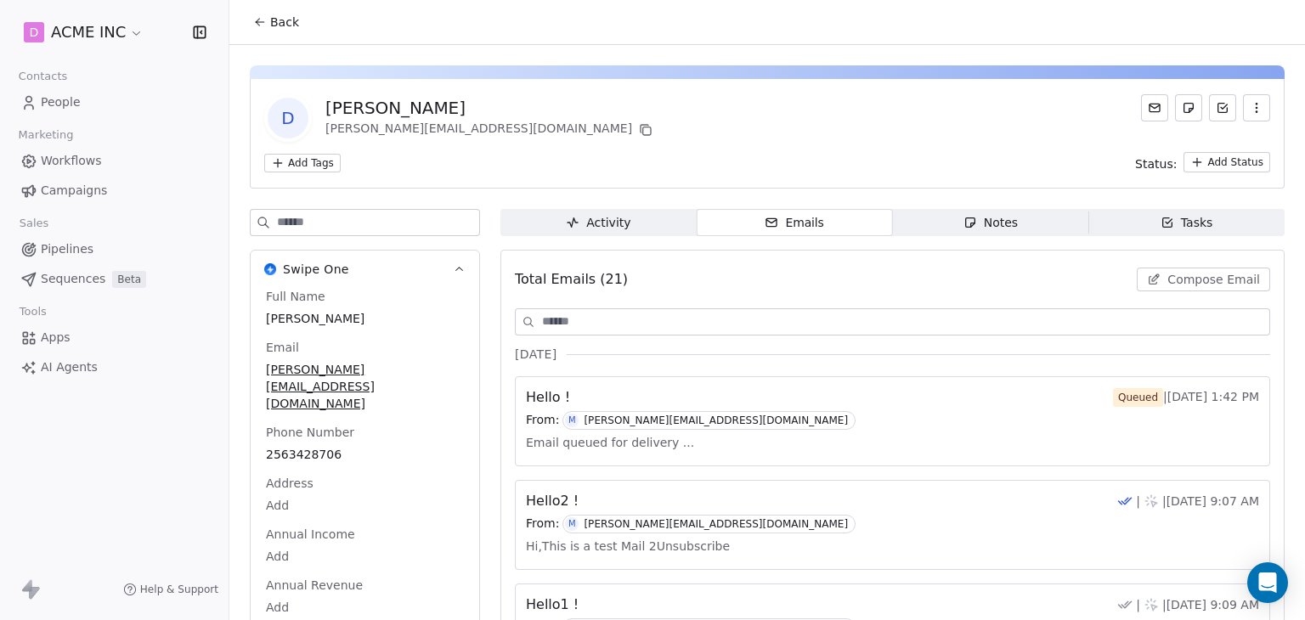
click at [1159, 282] on button "Compose Email" at bounding box center [1203, 280] width 133 height 24
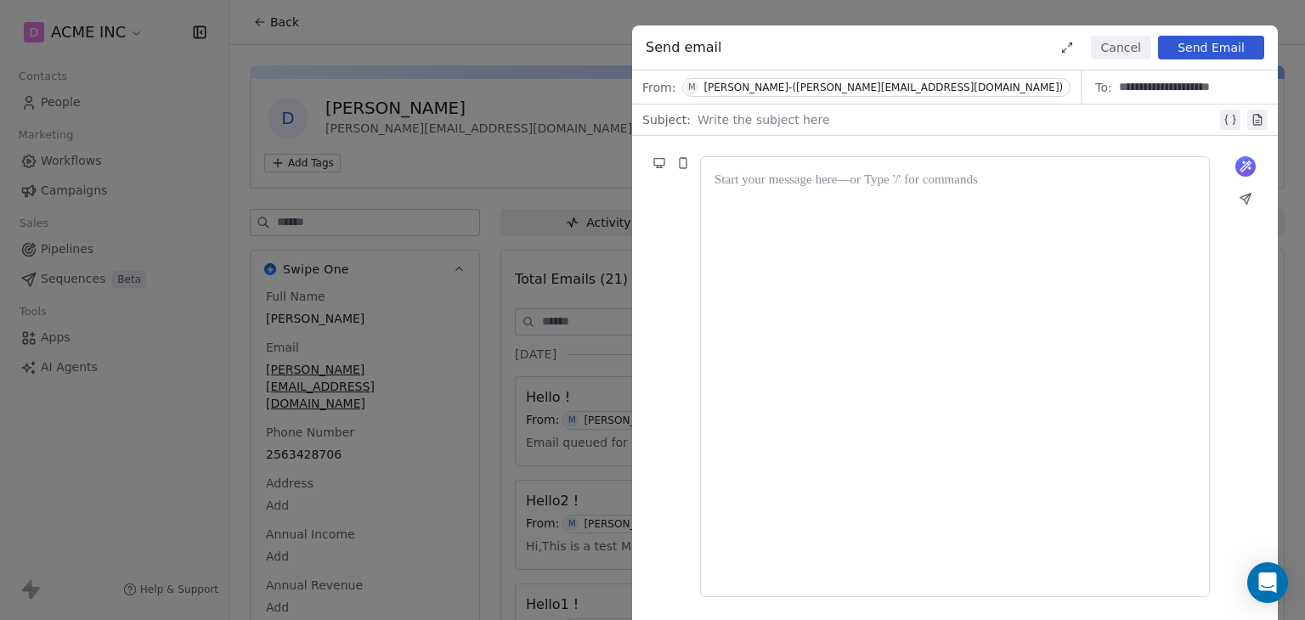
click at [819, 199] on div at bounding box center [954, 377] width 481 height 412
click at [1110, 55] on button "Cancel" at bounding box center [1121, 48] width 60 height 24
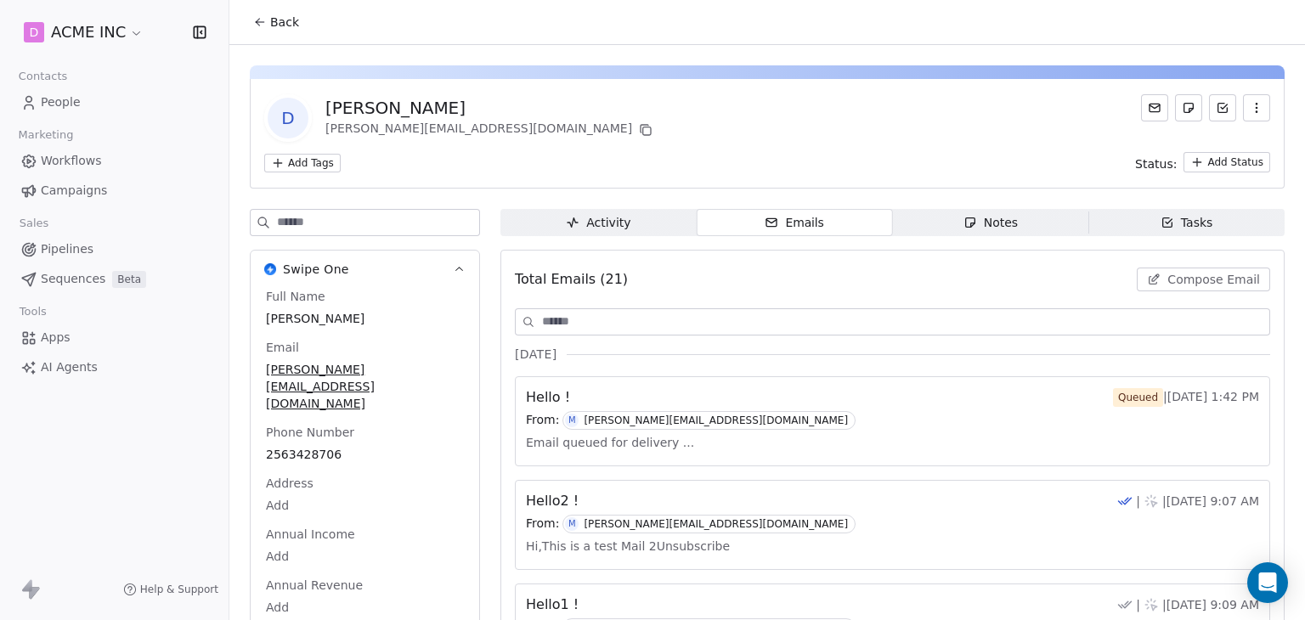
click at [764, 94] on div "D Daniel Chester Hawthorne mrinal@swipepages.com" at bounding box center [767, 118] width 1006 height 48
click at [291, 34] on button "Back" at bounding box center [276, 22] width 66 height 31
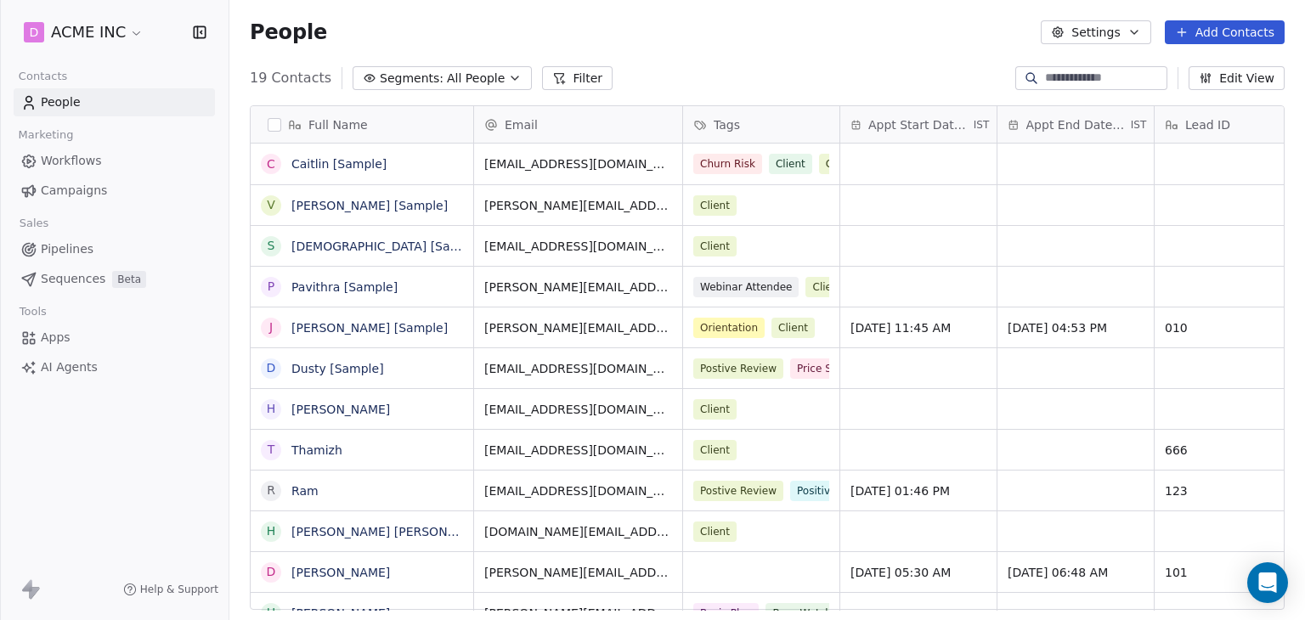
scroll to position [532, 1062]
drag, startPoint x: 789, startPoint y: 17, endPoint x: 674, endPoint y: 22, distance: 114.8
click at [789, 17] on div "People Settings Add Contacts" at bounding box center [766, 32] width 1075 height 65
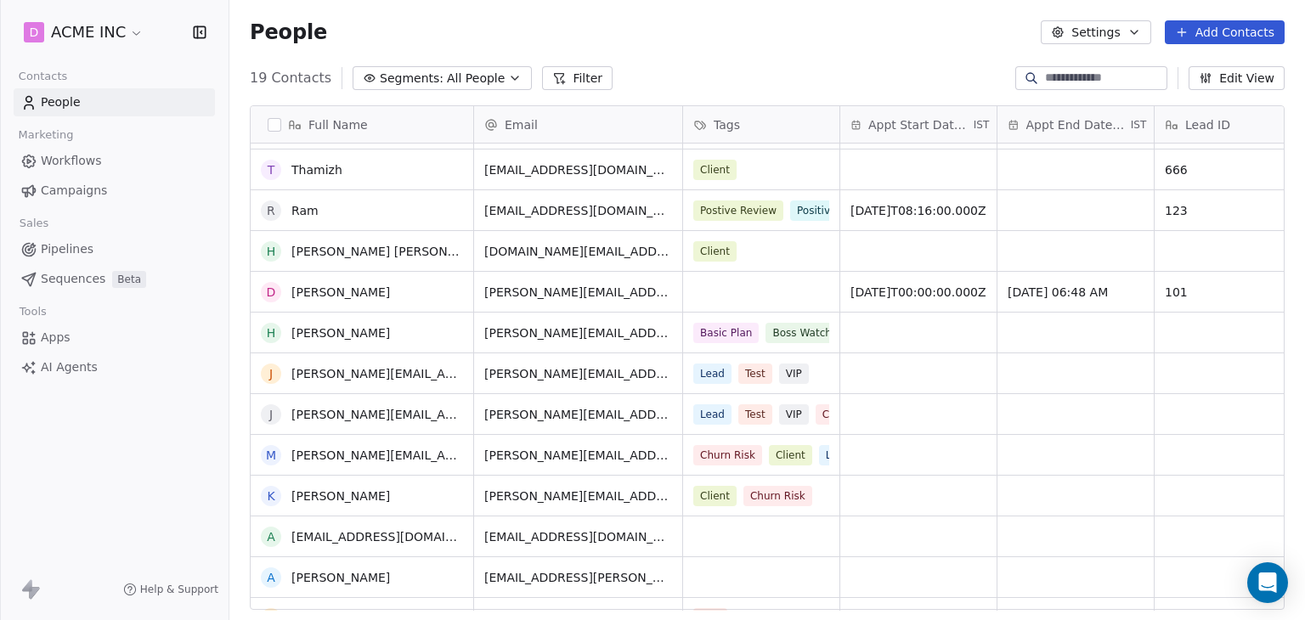
scroll to position [307, 0]
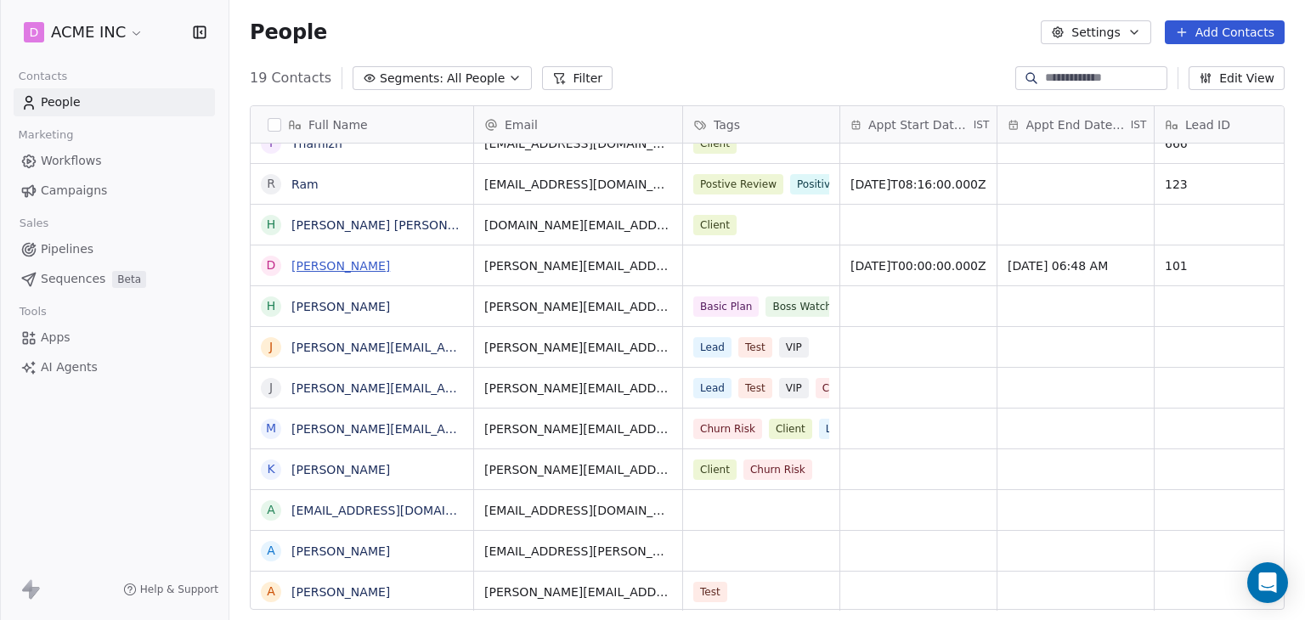
click at [373, 268] on link "[PERSON_NAME]" at bounding box center [340, 266] width 99 height 14
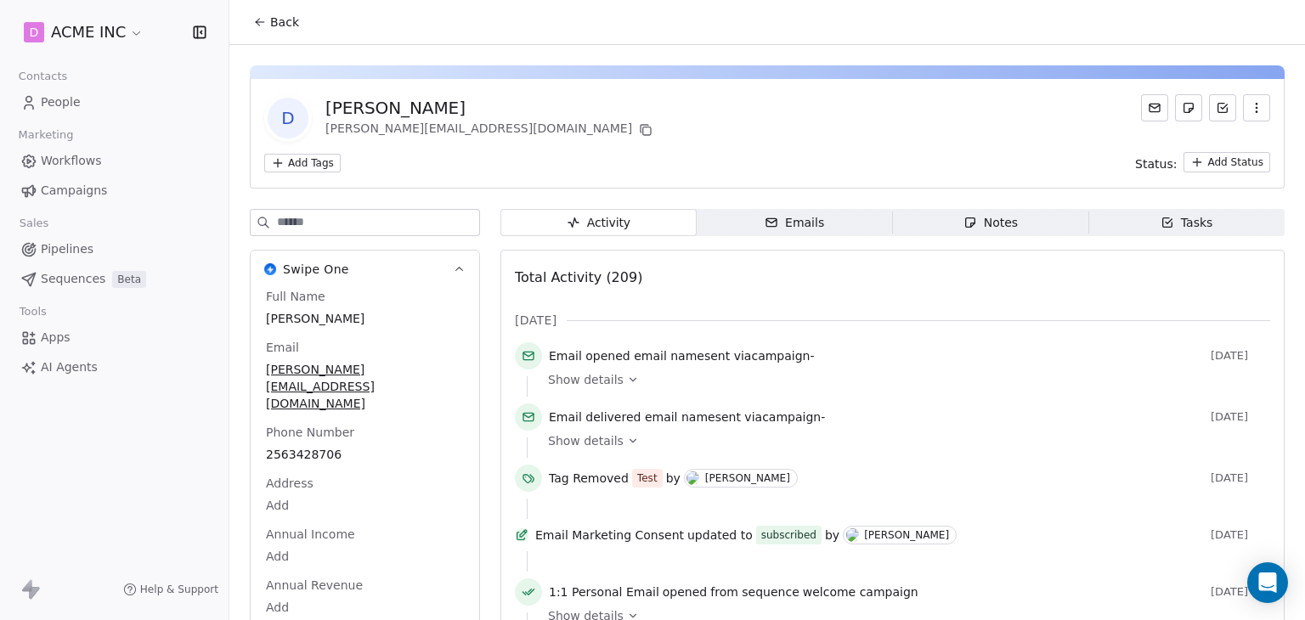
click at [776, 231] on div "Emails" at bounding box center [793, 223] width 59 height 18
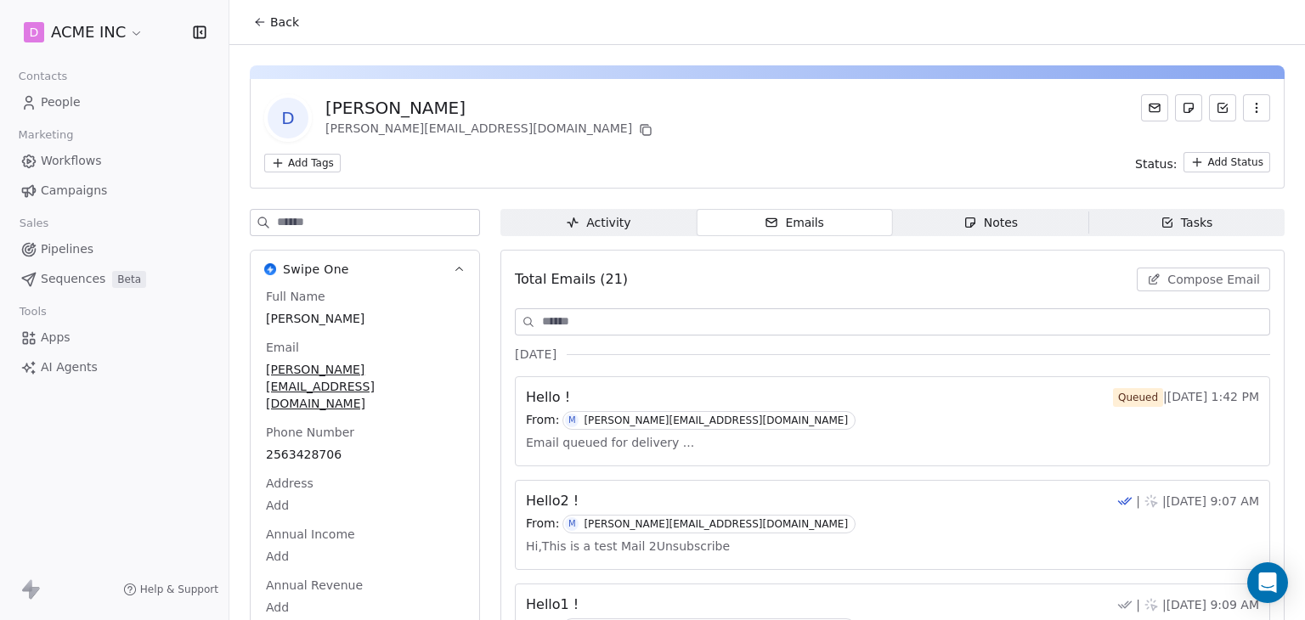
click at [1159, 271] on button "Compose Email" at bounding box center [1203, 280] width 133 height 24
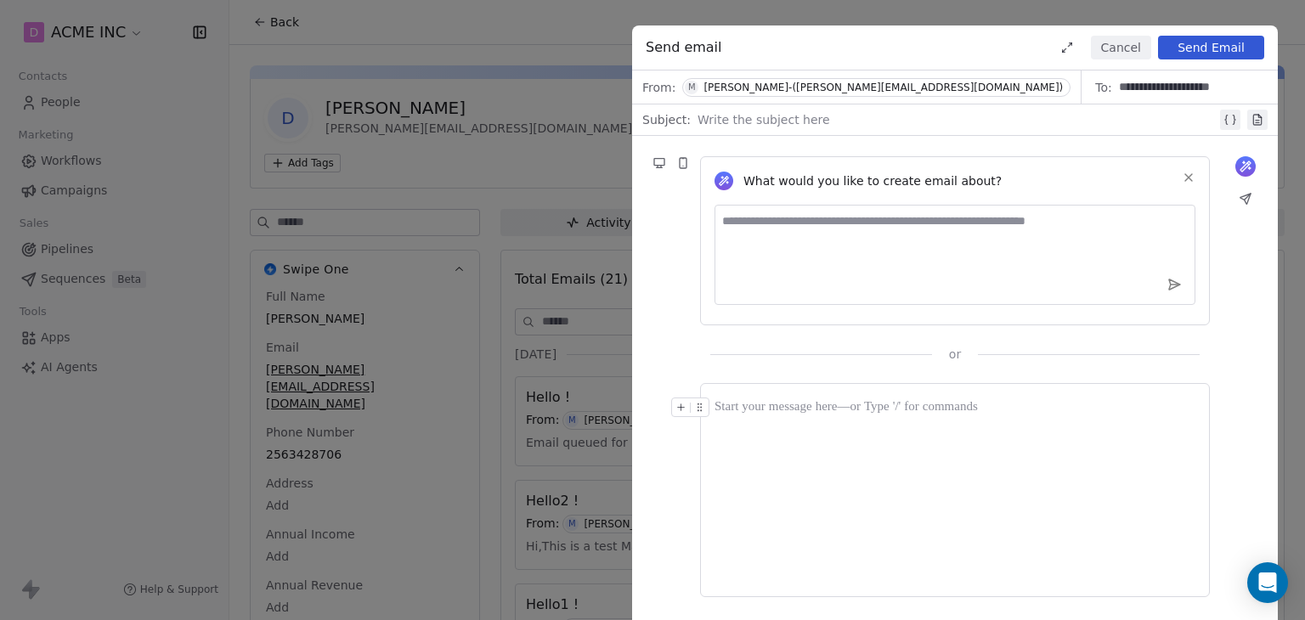
click at [815, 218] on textarea at bounding box center [954, 255] width 481 height 100
type textarea "******"
type textarea "**********"
click at [1181, 288] on icon at bounding box center [1173, 284] width 15 height 15
click at [1112, 40] on button "Cancel" at bounding box center [1121, 48] width 60 height 24
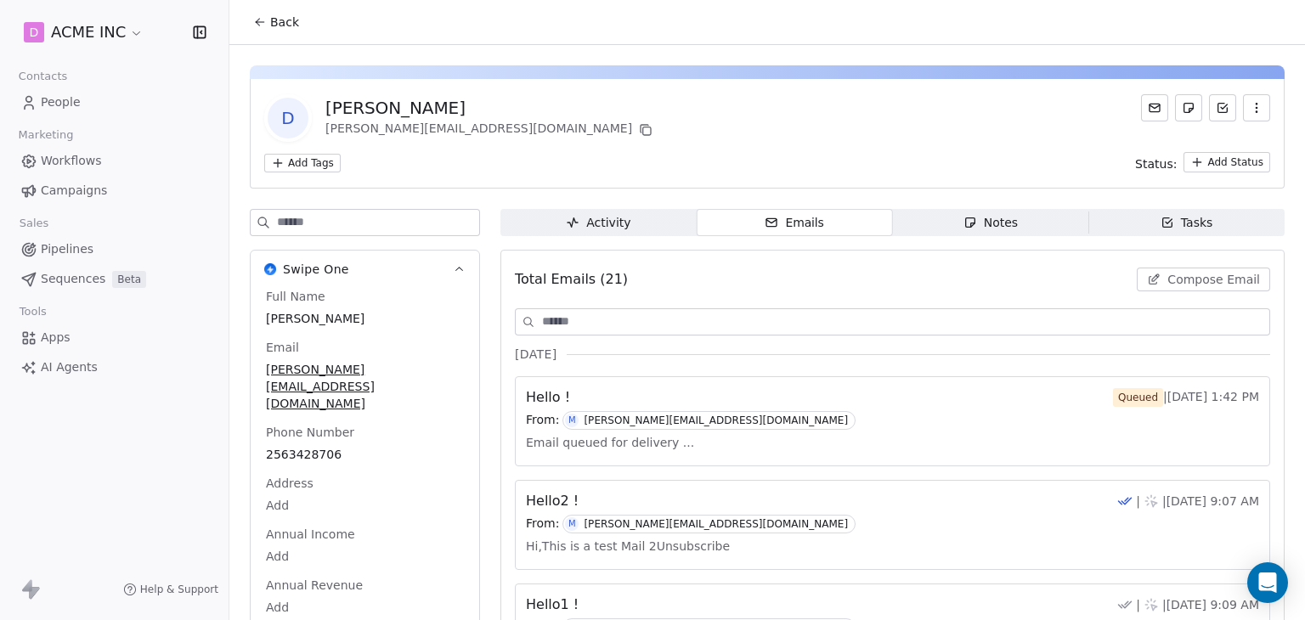
click at [784, 104] on div "D Daniel Chester Hawthorne mrinal@swipepages.com" at bounding box center [767, 118] width 1006 height 48
click at [1167, 282] on span "Compose Email" at bounding box center [1213, 279] width 93 height 17
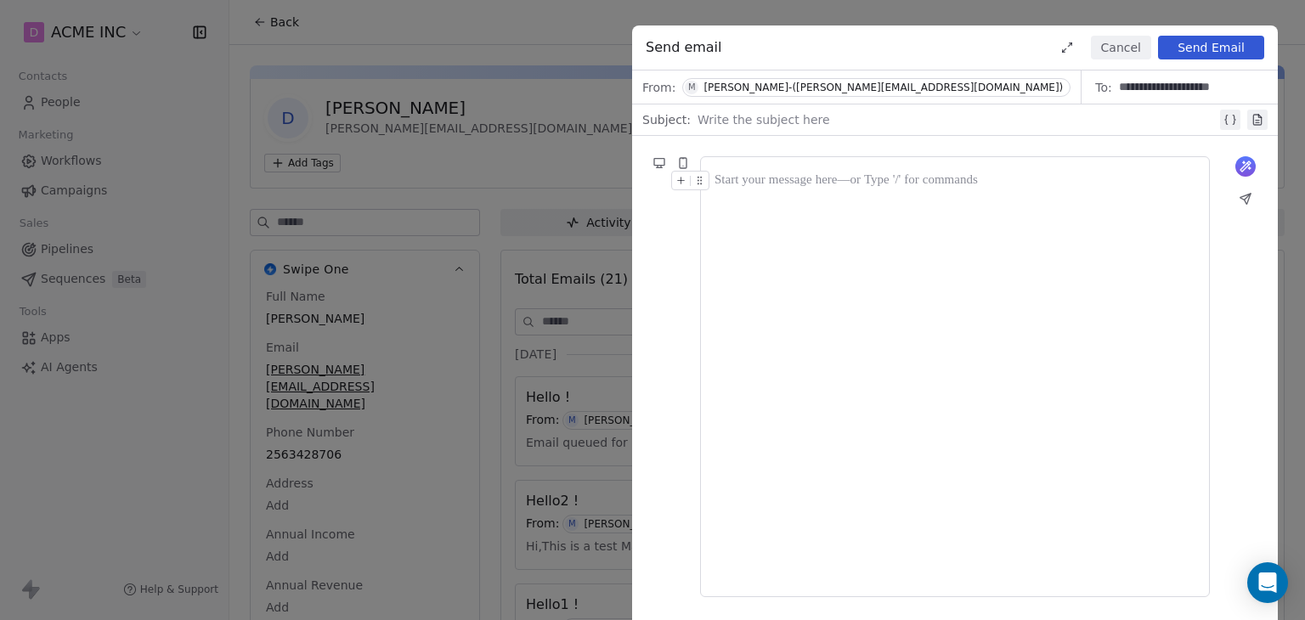
click at [1120, 42] on button "Cancel" at bounding box center [1121, 48] width 60 height 24
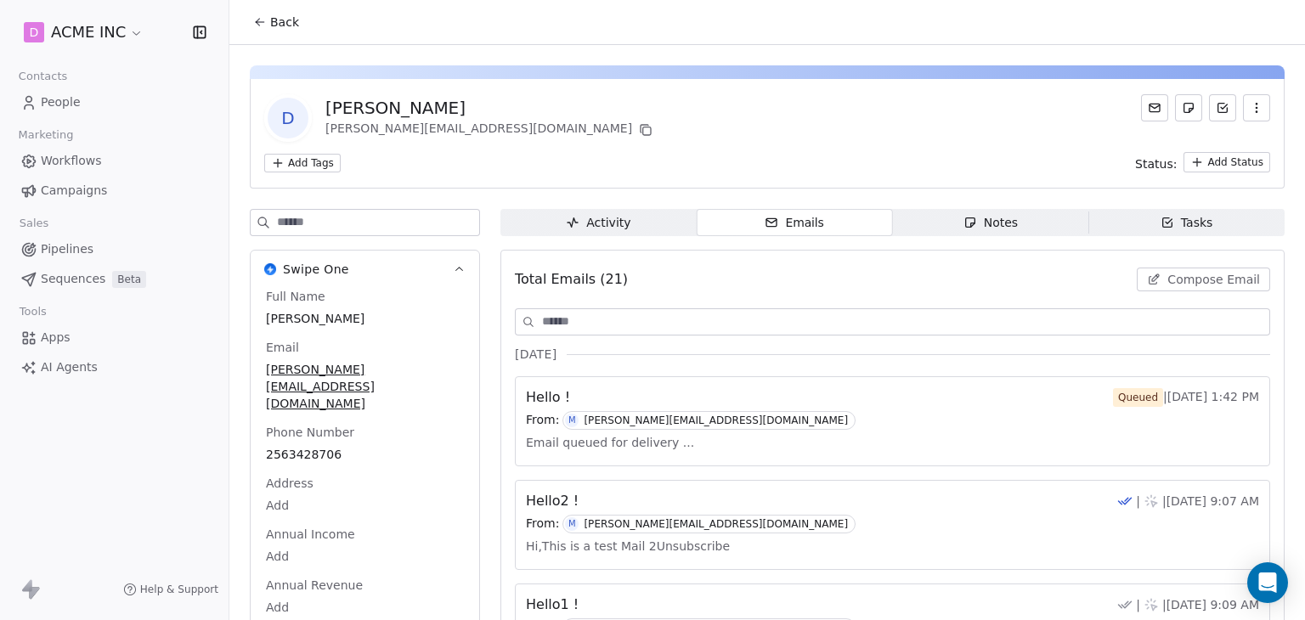
click at [765, 173] on div "D Daniel Chester Hawthorne mrinal@swipepages.com Add Tags Status: Add Status" at bounding box center [767, 134] width 1035 height 110
click at [277, 18] on span "Back" at bounding box center [284, 22] width 29 height 17
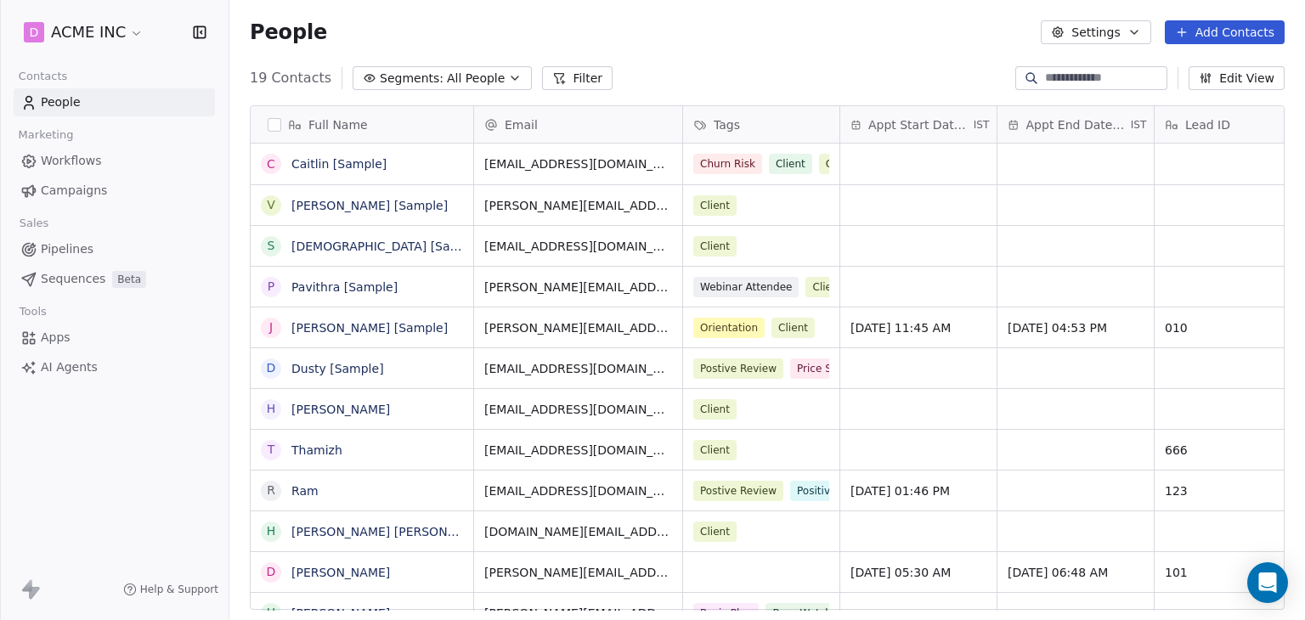
scroll to position [532, 1062]
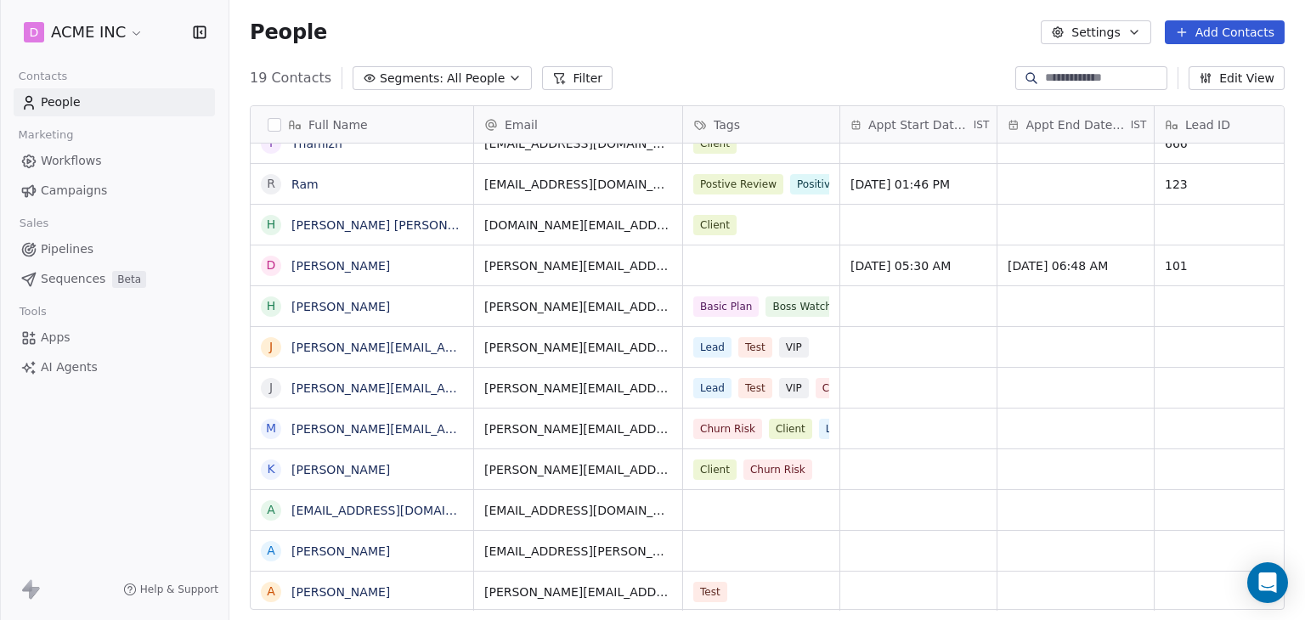
click at [86, 274] on span "Sequences" at bounding box center [73, 279] width 65 height 18
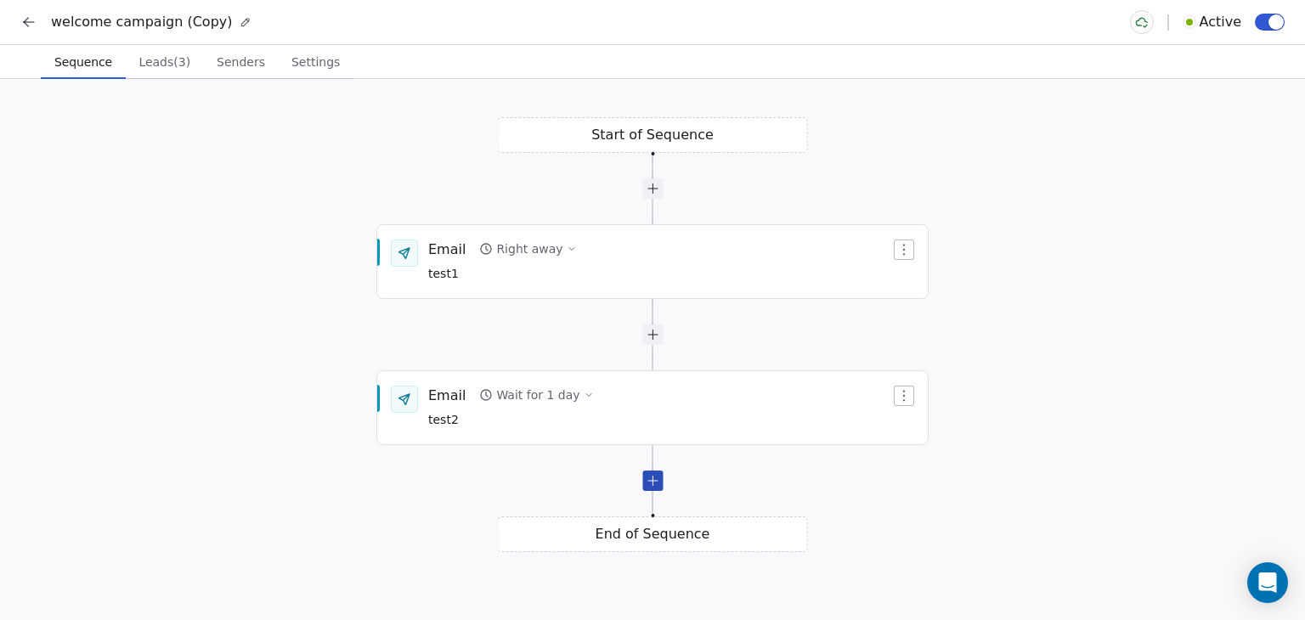
click at [648, 484] on div at bounding box center [652, 481] width 20 height 20
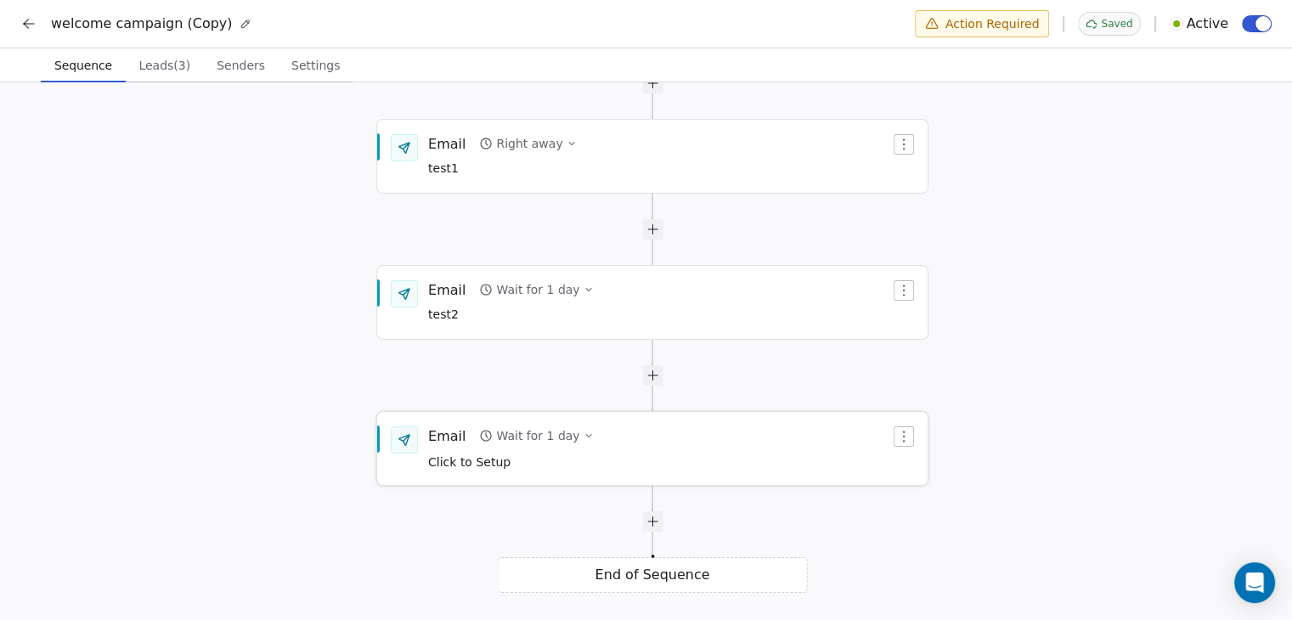
click at [637, 429] on div "Email Wait for 1 day Click to Setup" at bounding box center [659, 448] width 462 height 44
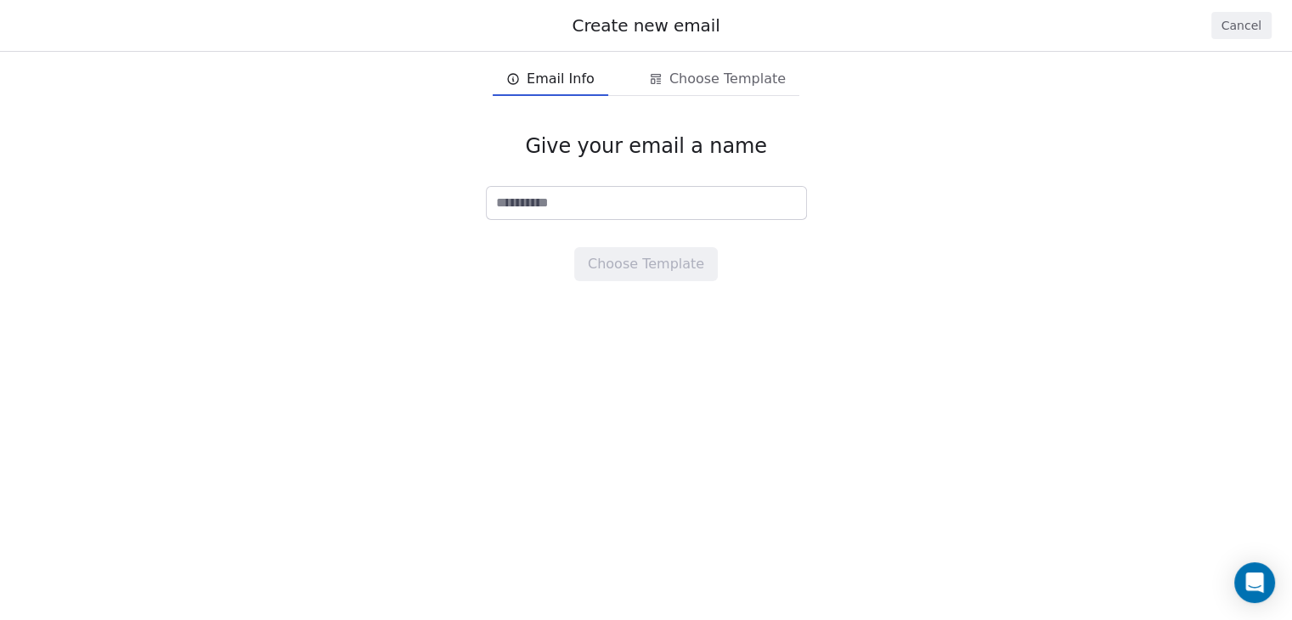
click at [652, 183] on div "Give your email a name Choose Template" at bounding box center [646, 207] width 1292 height 202
click at [652, 190] on input at bounding box center [646, 203] width 319 height 32
type input "***"
type input "*****"
click at [646, 266] on button "Choose Template" at bounding box center [646, 264] width 144 height 34
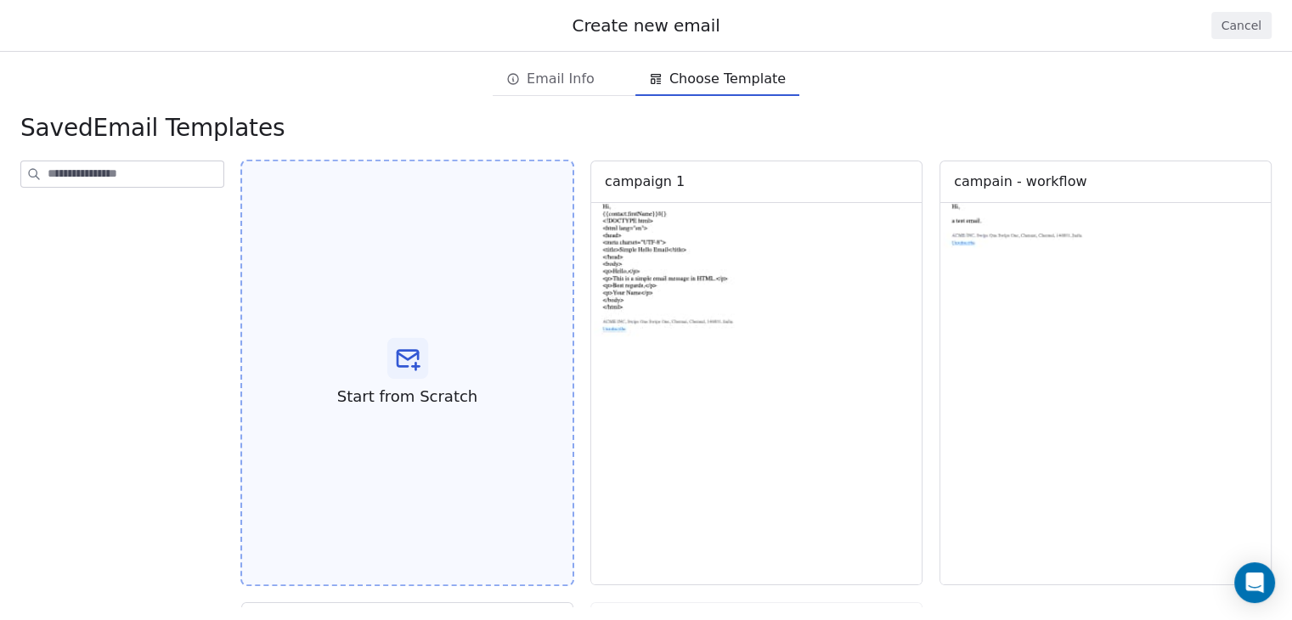
click at [408, 355] on icon at bounding box center [407, 356] width 20 height 7
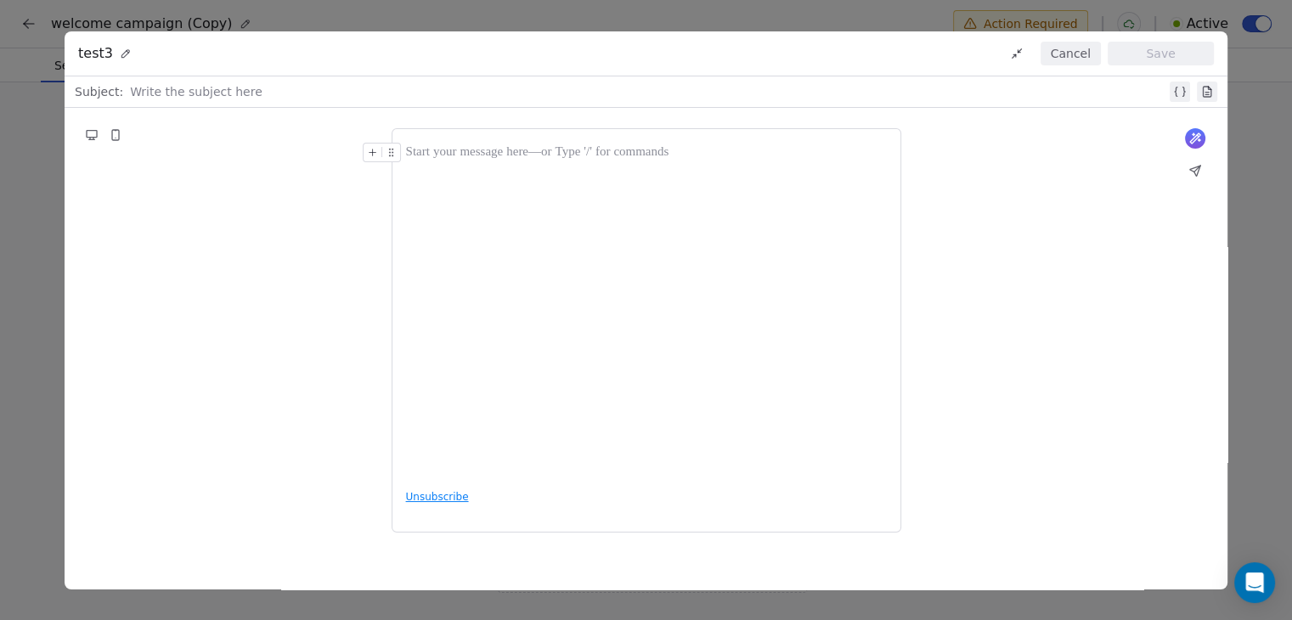
click at [1198, 135] on icon at bounding box center [1195, 138] width 10 height 10
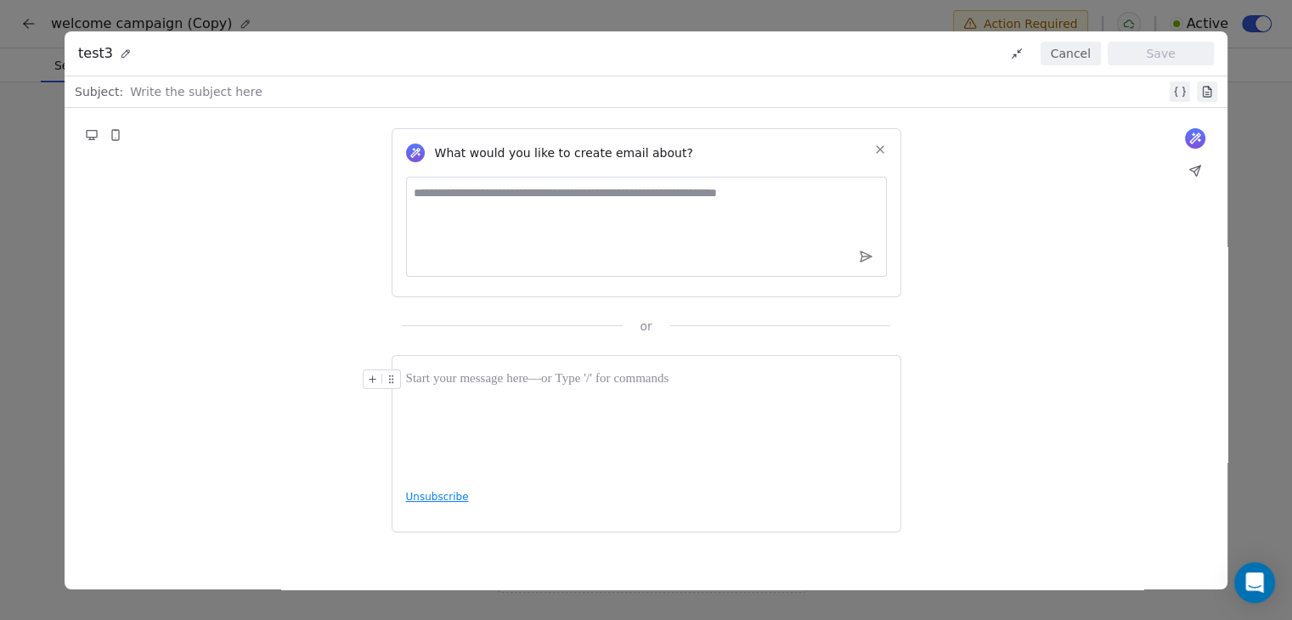
click at [496, 204] on textarea at bounding box center [646, 227] width 481 height 100
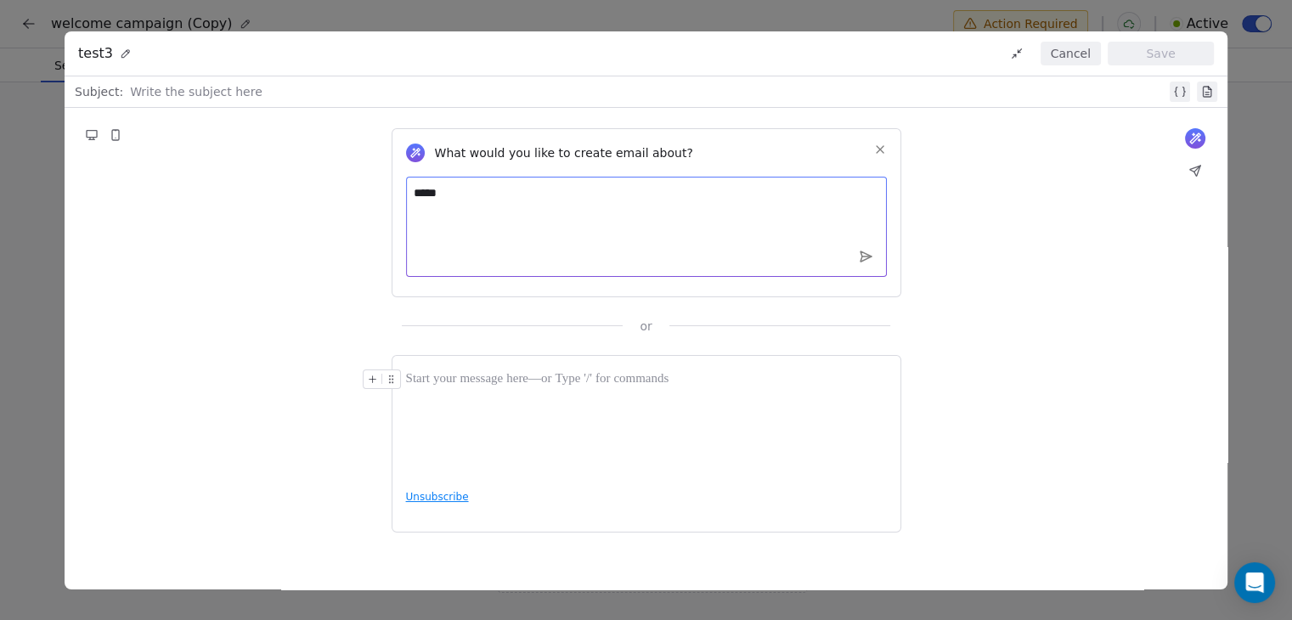
type textarea "******"
click at [485, 190] on textarea "**********" at bounding box center [646, 227] width 481 height 100
click at [573, 190] on textarea "**********" at bounding box center [646, 227] width 481 height 100
type textarea "**********"
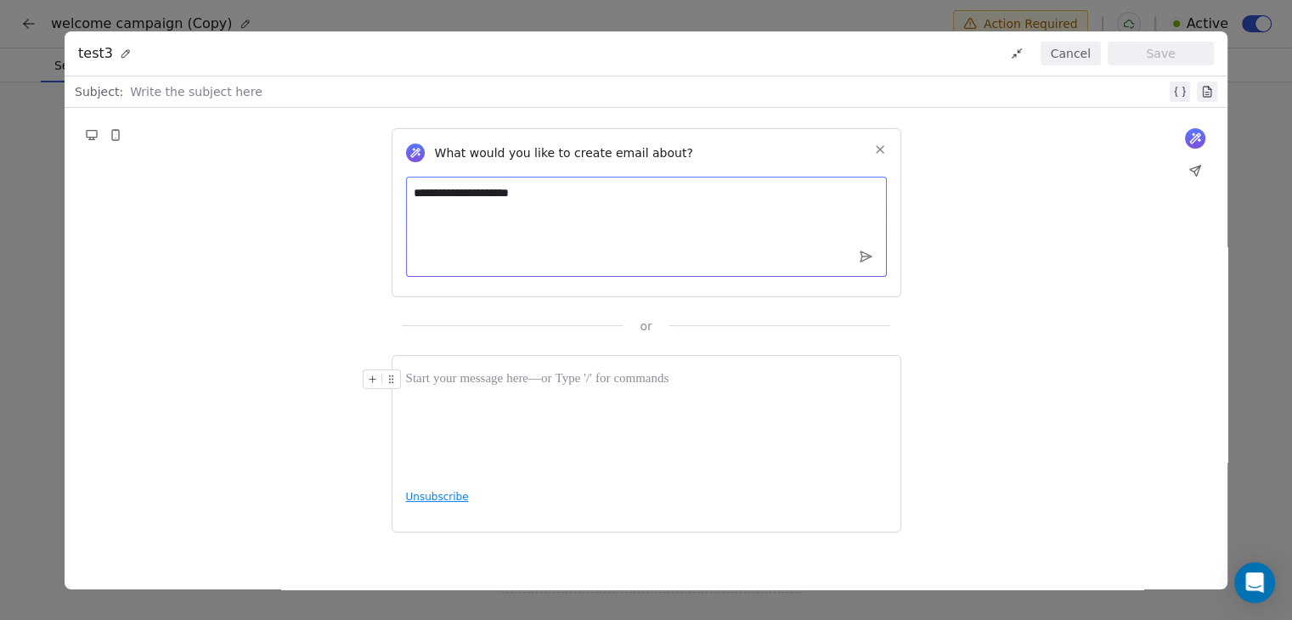
click at [860, 257] on icon at bounding box center [865, 256] width 11 height 10
click at [1058, 59] on button "Cancel" at bounding box center [1071, 54] width 60 height 24
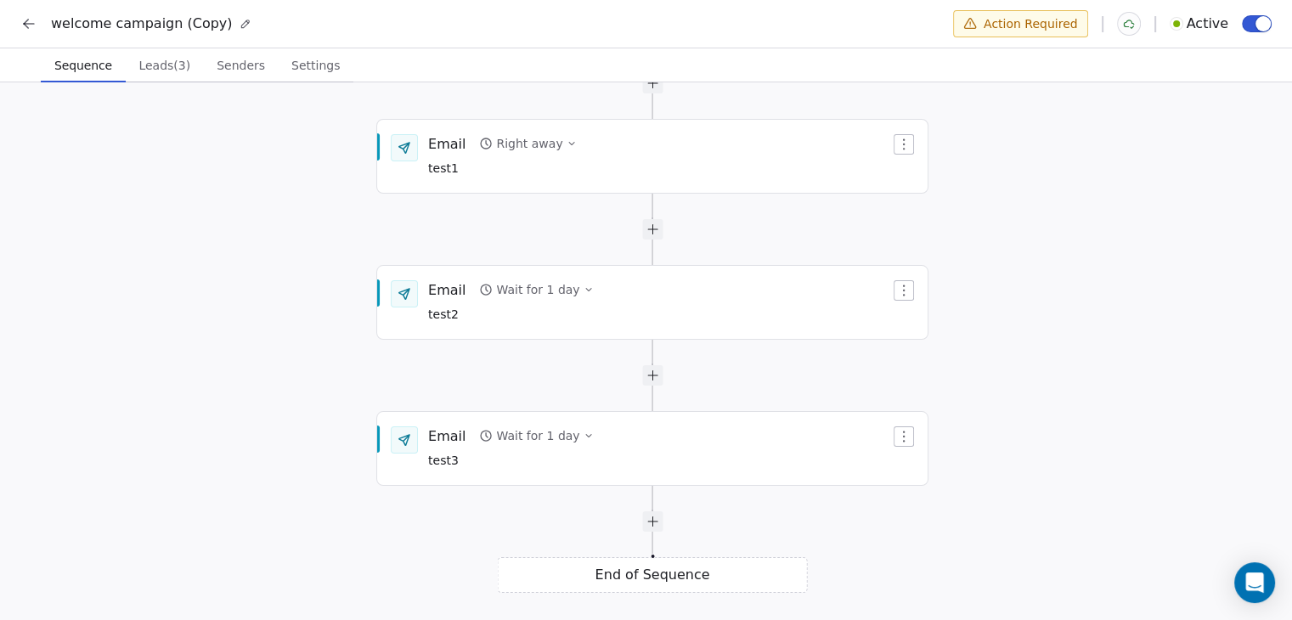
click at [28, 20] on icon at bounding box center [28, 23] width 17 height 17
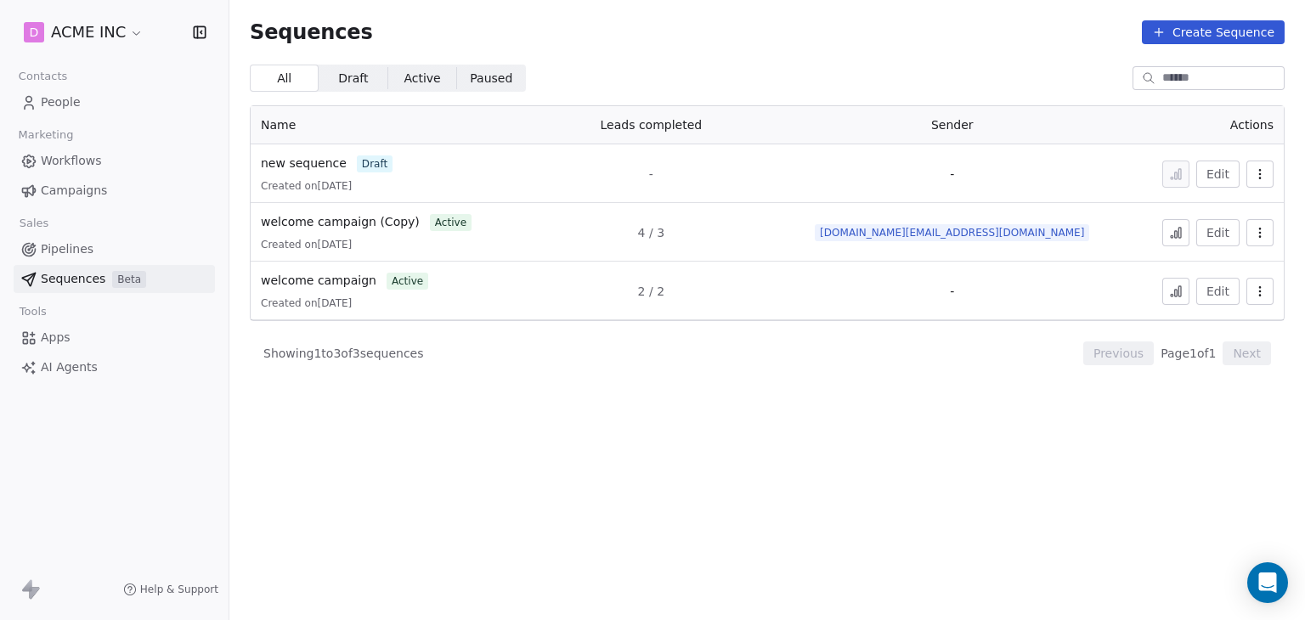
click at [58, 164] on span "Workflows" at bounding box center [71, 161] width 61 height 18
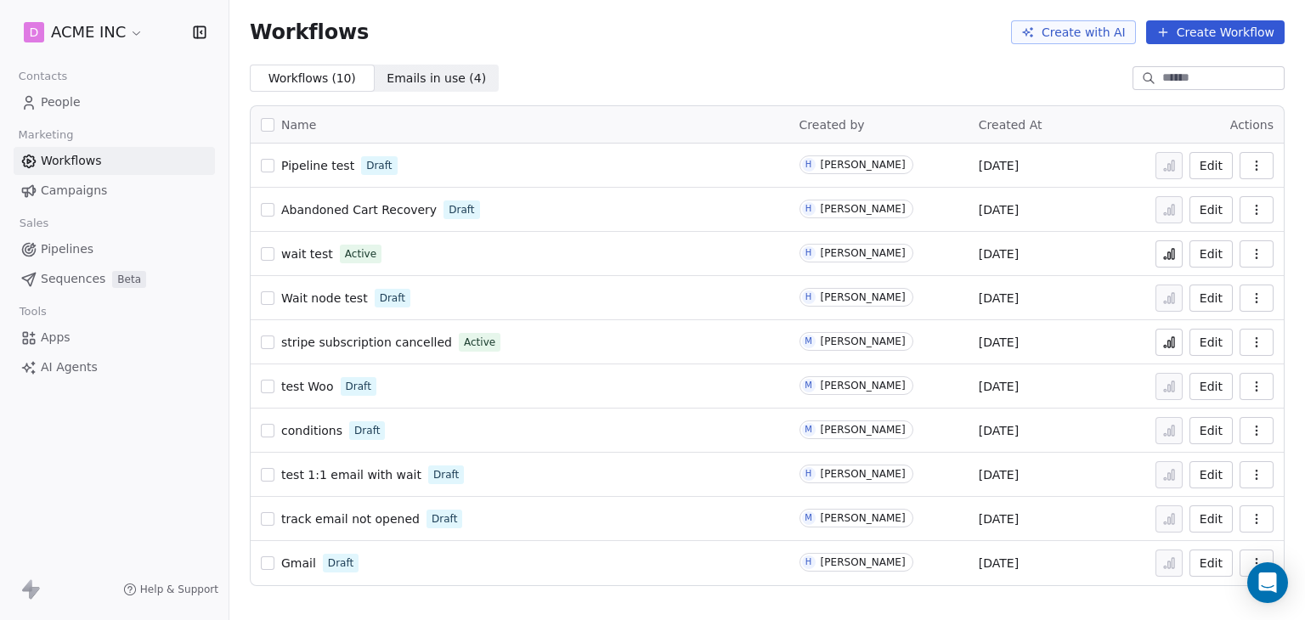
click at [599, 65] on div "Workflows ( 10 ) Workflows ( 10 ) Emails in use ( 4 ) Emails in use ( 4 )" at bounding box center [766, 78] width 1075 height 27
click at [72, 96] on span "People" at bounding box center [61, 102] width 40 height 18
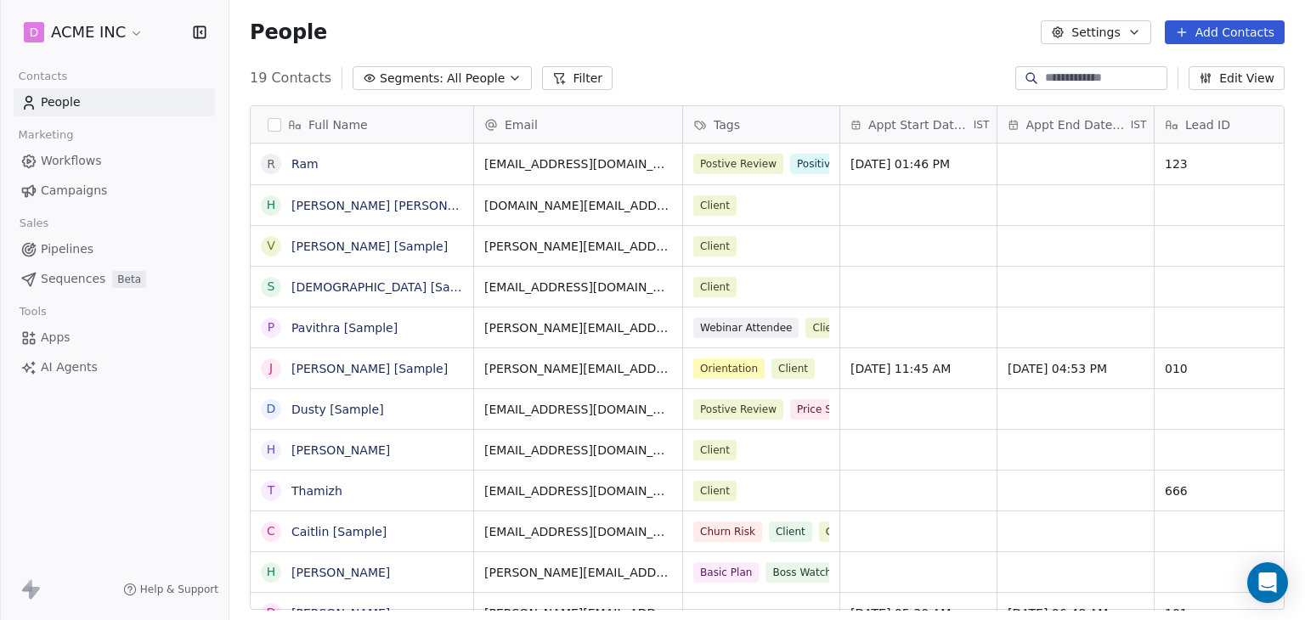
scroll to position [307, 0]
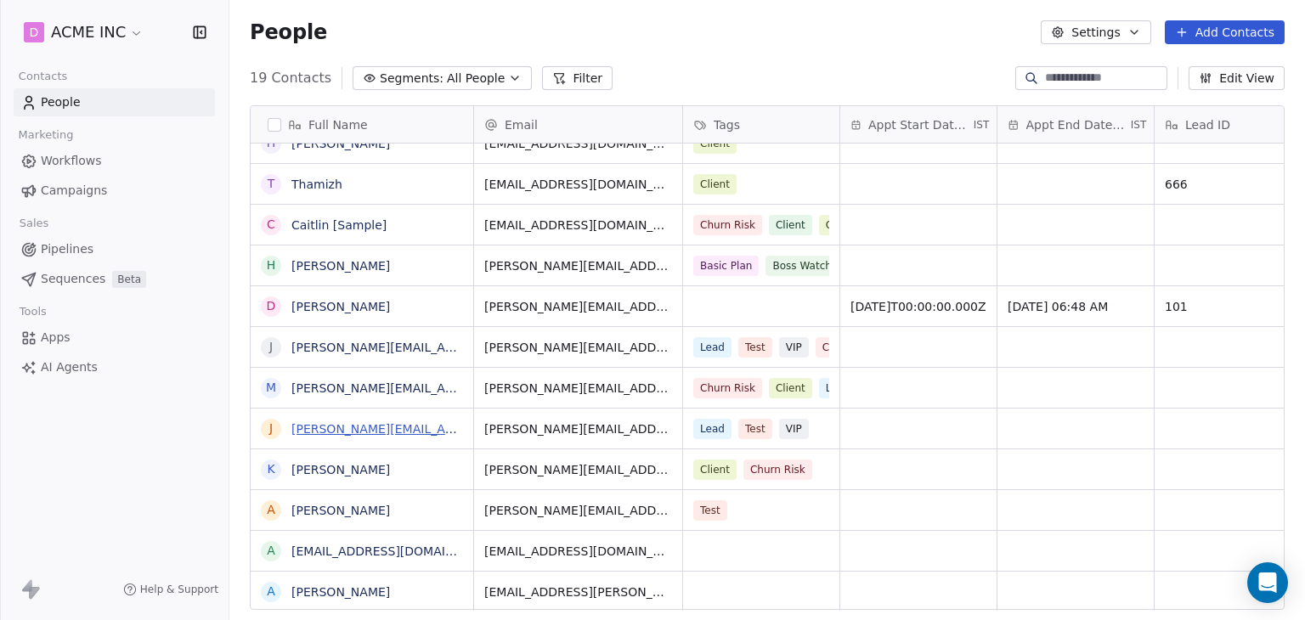
click at [358, 422] on link "[PERSON_NAME][EMAIL_ADDRESS][DOMAIN_NAME]" at bounding box center [444, 429] width 307 height 14
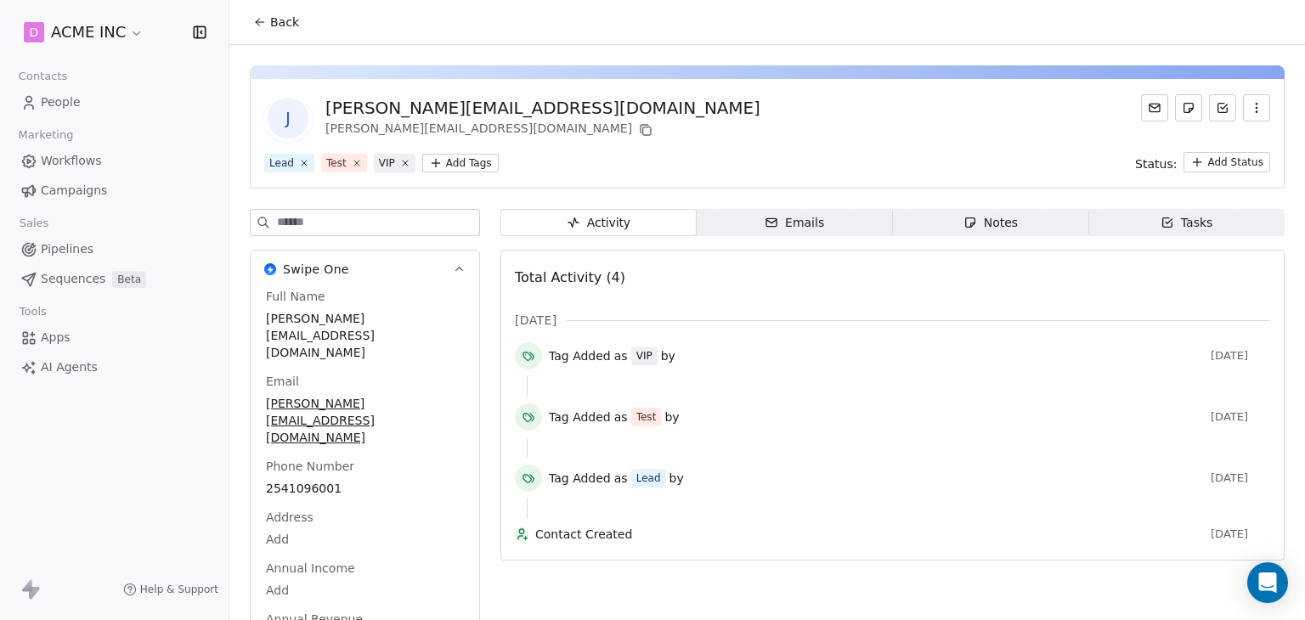
click at [809, 222] on div "Emails" at bounding box center [793, 223] width 59 height 18
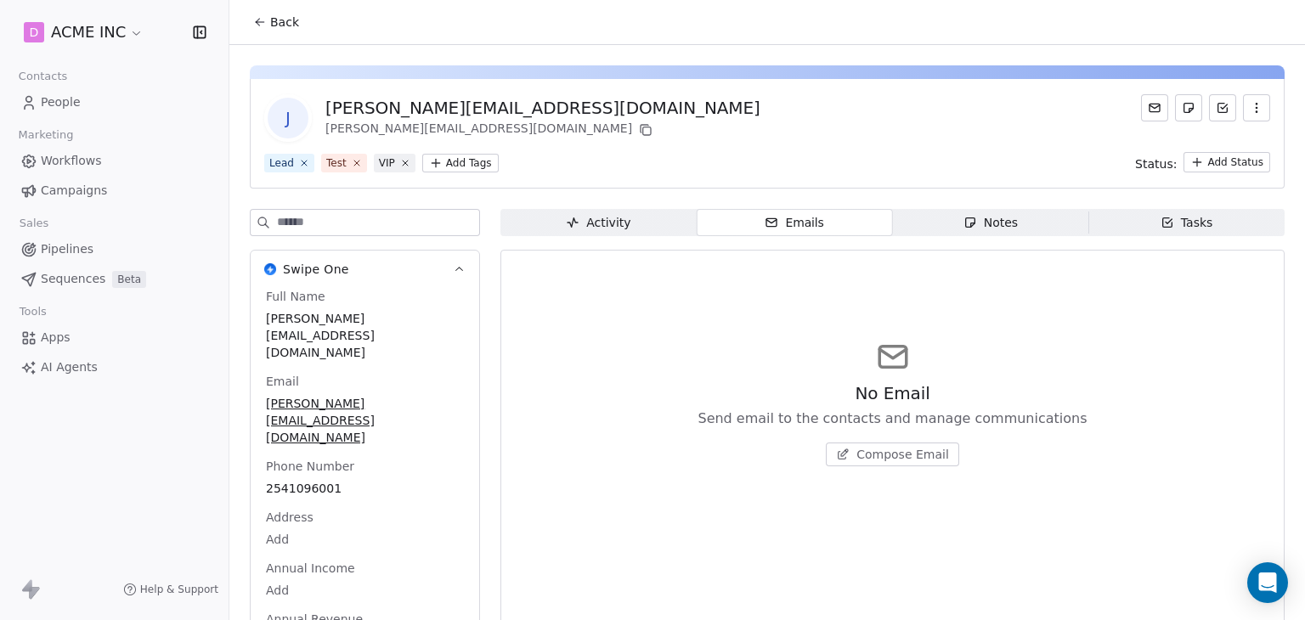
click at [858, 460] on span "Compose Email" at bounding box center [902, 454] width 93 height 17
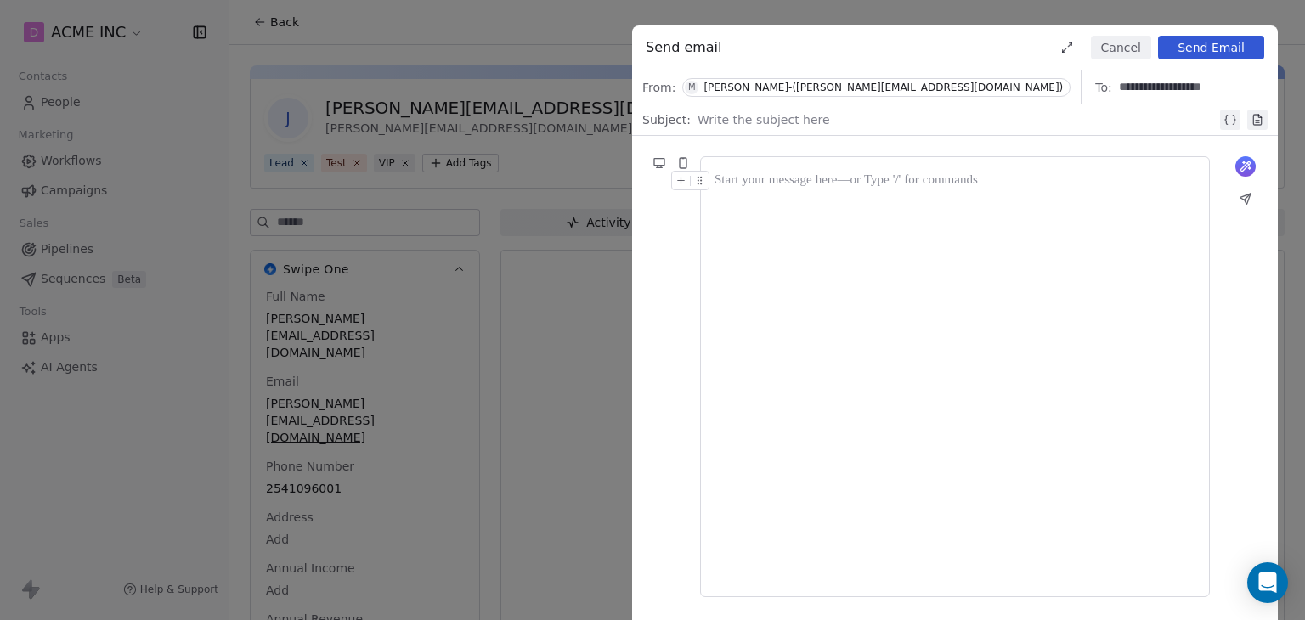
click at [923, 191] on div at bounding box center [954, 377] width 481 height 412
click at [1119, 48] on button "Cancel" at bounding box center [1121, 48] width 60 height 24
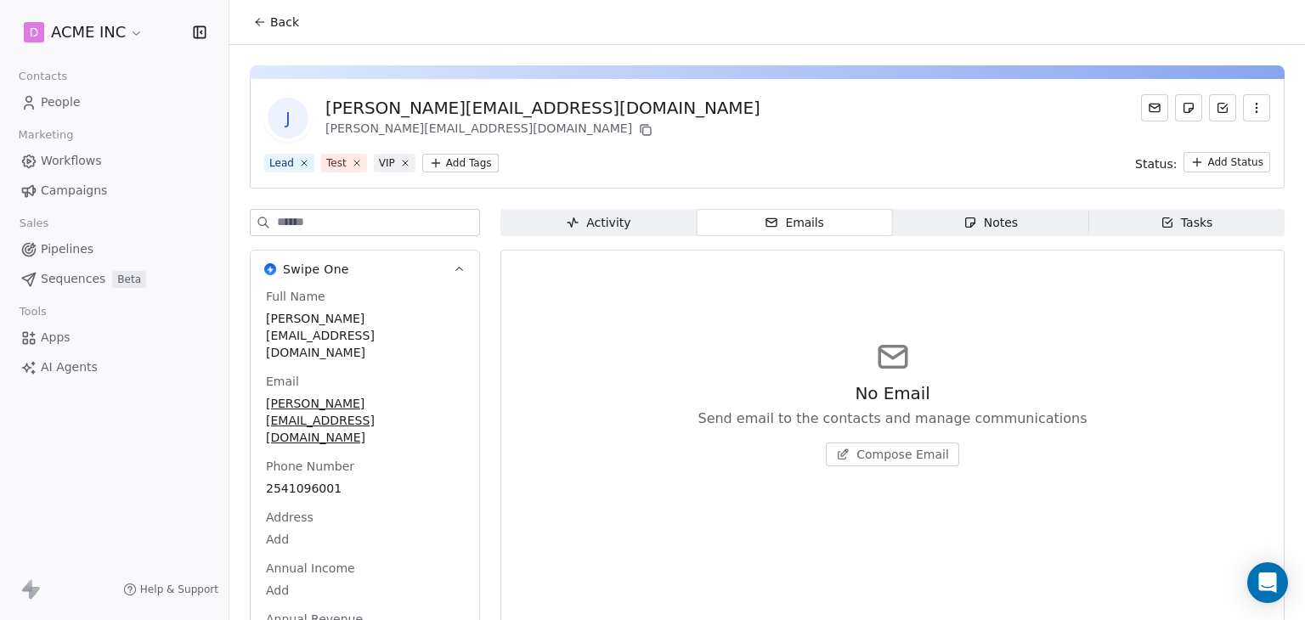
click at [298, 26] on button "Back" at bounding box center [276, 22] width 66 height 31
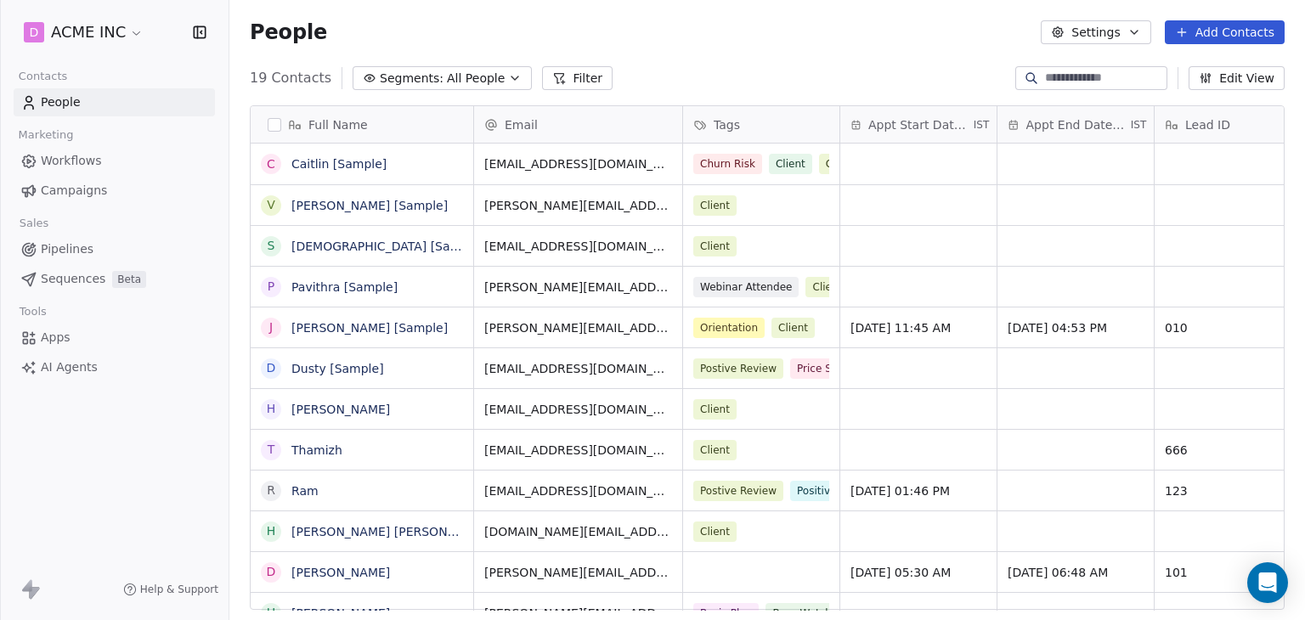
click at [685, 85] on div "19 Contacts Segments: All People Filter Edit View" at bounding box center [766, 78] width 1075 height 27
click at [642, 54] on div "People Settings Add Contacts" at bounding box center [766, 32] width 1075 height 65
click at [315, 167] on link "Caitlin [Sample]" at bounding box center [338, 164] width 95 height 14
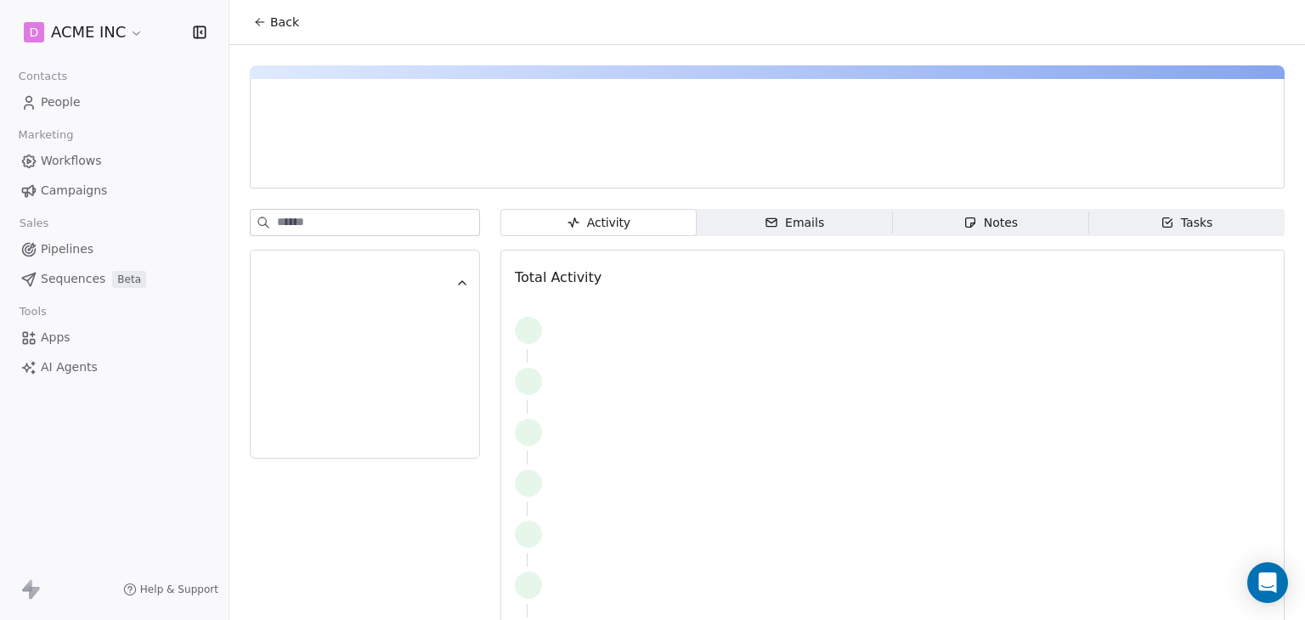
click at [785, 232] on span "Emails Emails" at bounding box center [795, 222] width 196 height 27
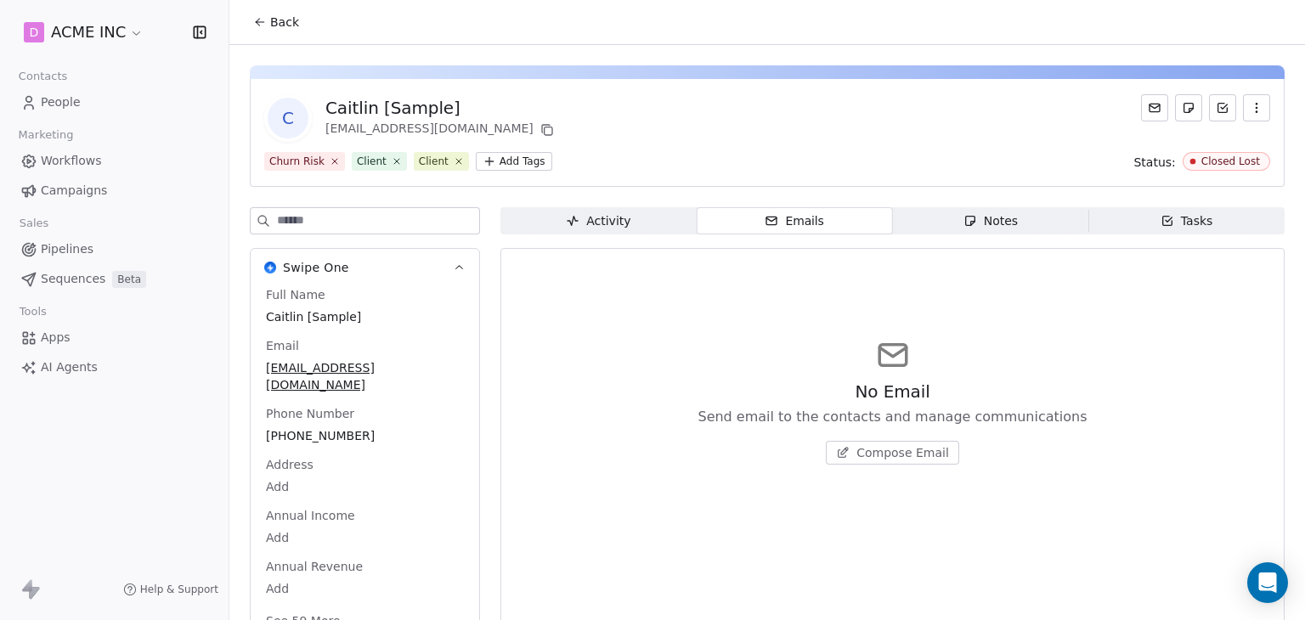
click at [866, 456] on span "Compose Email" at bounding box center [902, 452] width 93 height 17
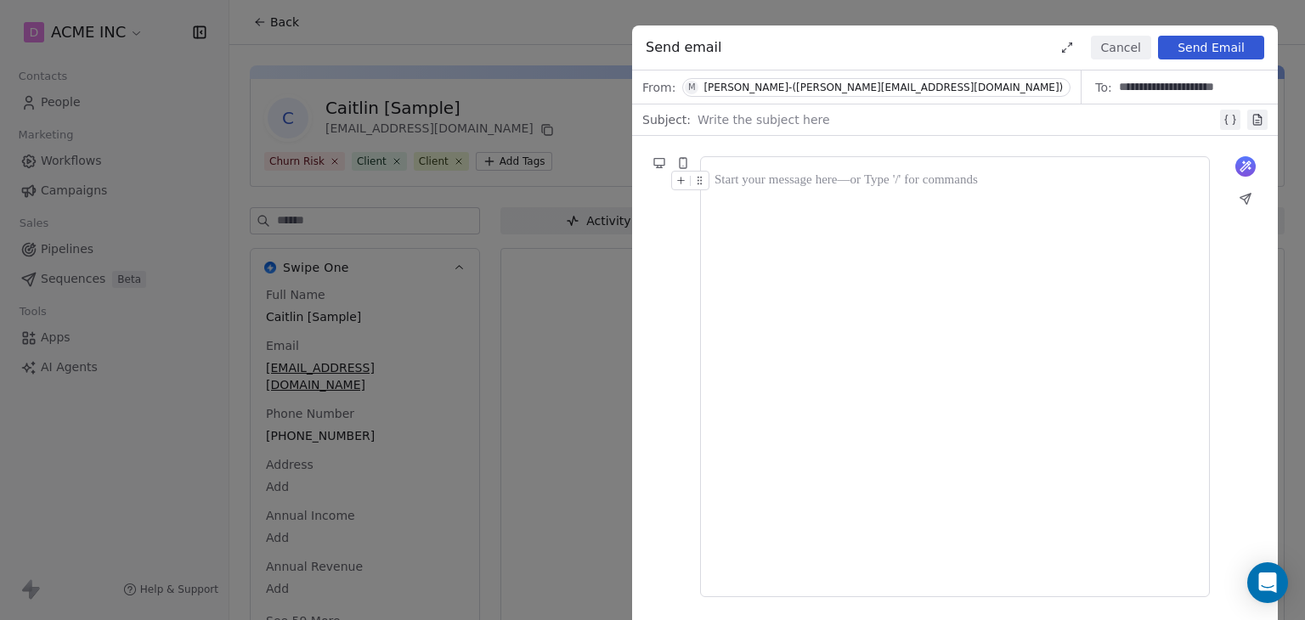
click at [1139, 58] on button "Cancel" at bounding box center [1121, 48] width 60 height 24
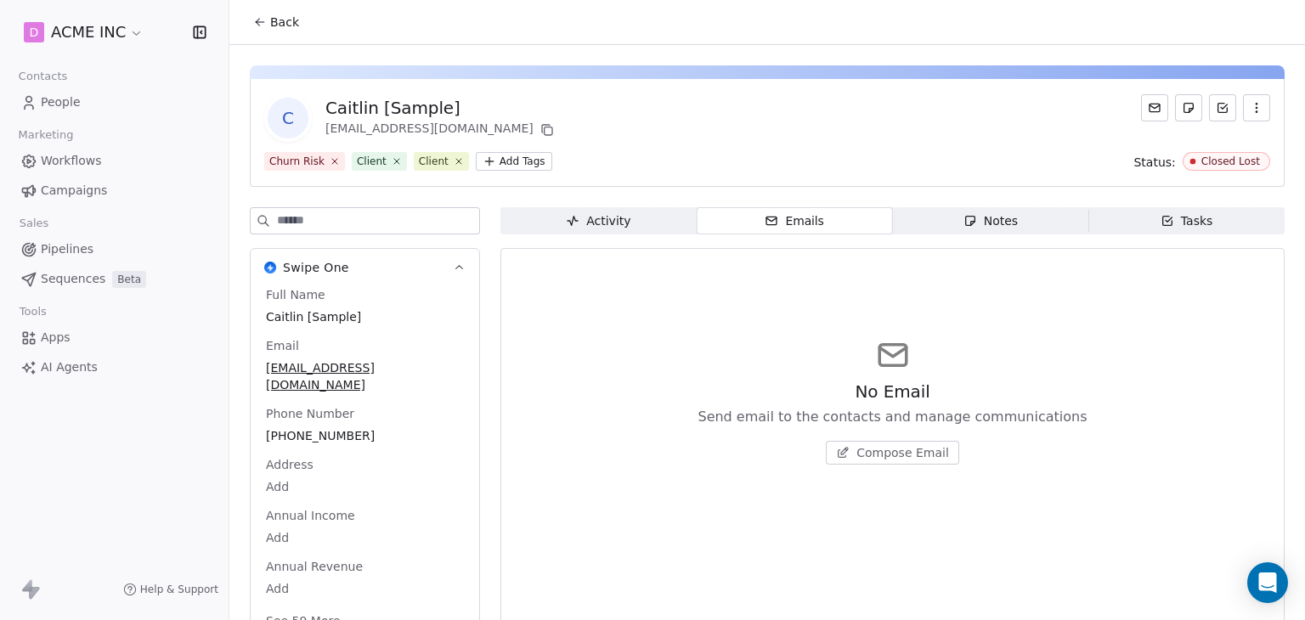
click at [290, 30] on span "Back" at bounding box center [284, 22] width 29 height 17
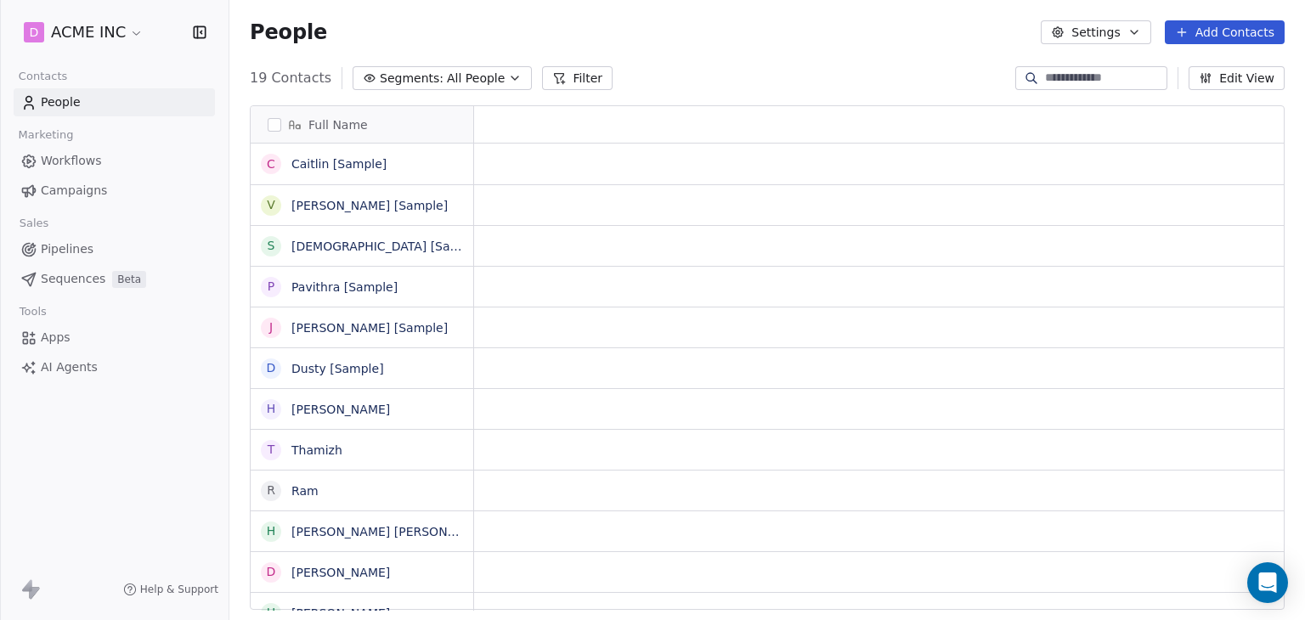
scroll to position [14, 14]
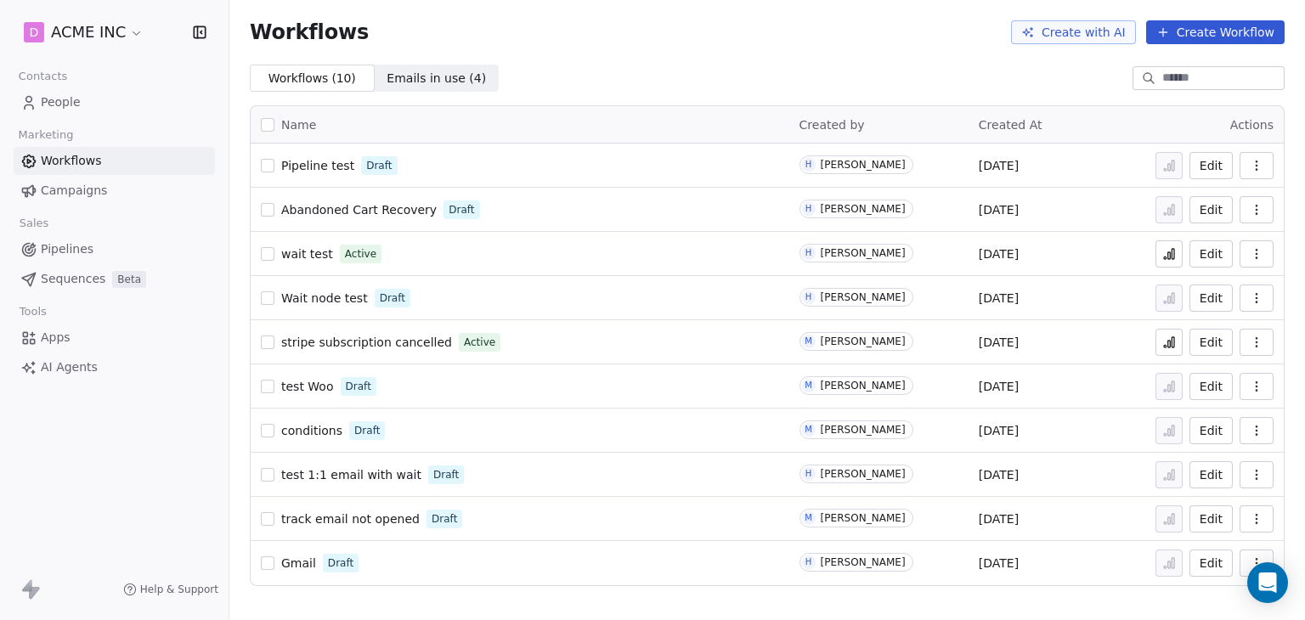
click at [595, 71] on div "Workflows ( 10 ) Workflows ( 10 ) Emails in use ( 4 ) Emails in use ( 4 )" at bounding box center [766, 78] width 1075 height 27
